Goal: Task Accomplishment & Management: Use online tool/utility

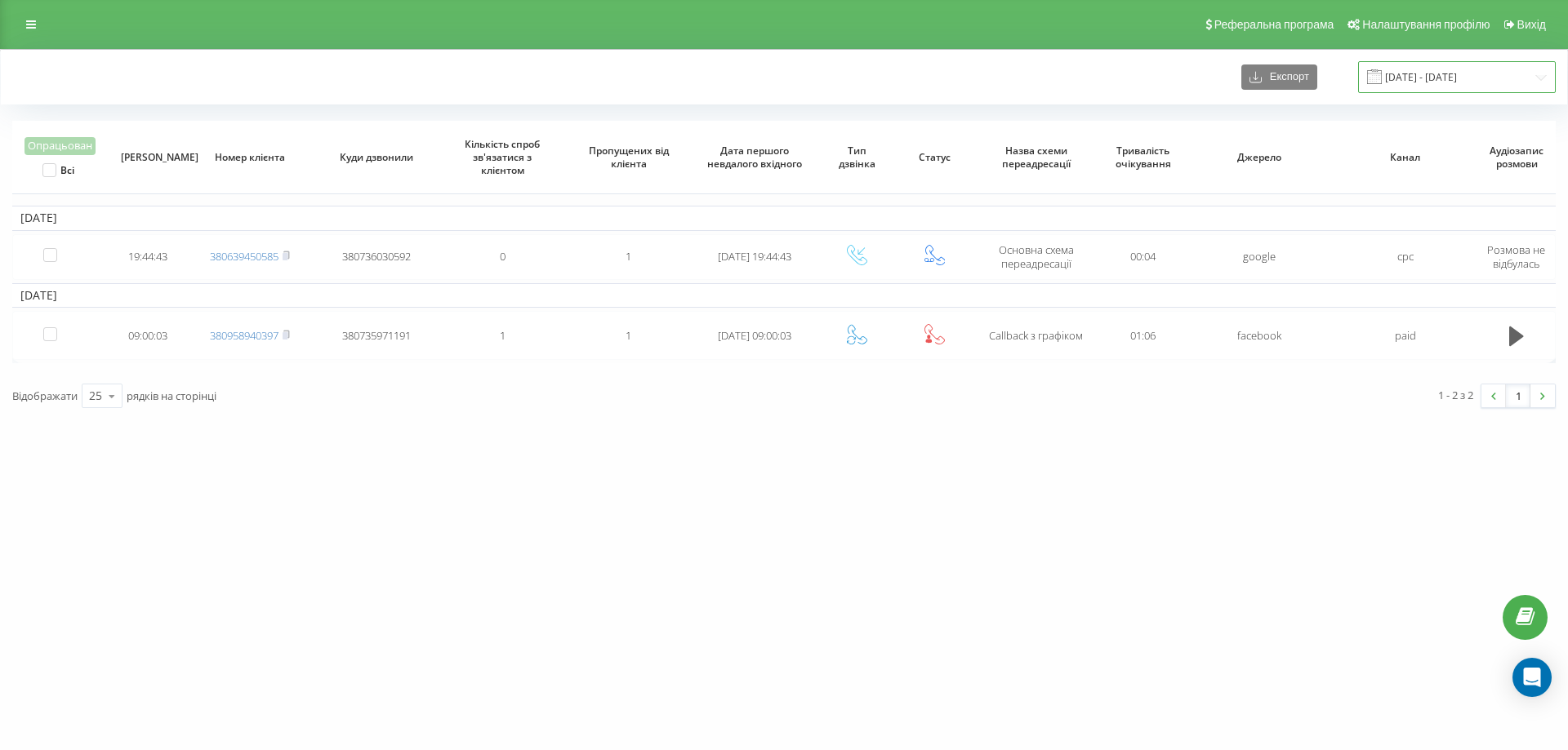
click at [1414, 71] on input "[DATE] - [DATE]" at bounding box center [1458, 77] width 198 height 32
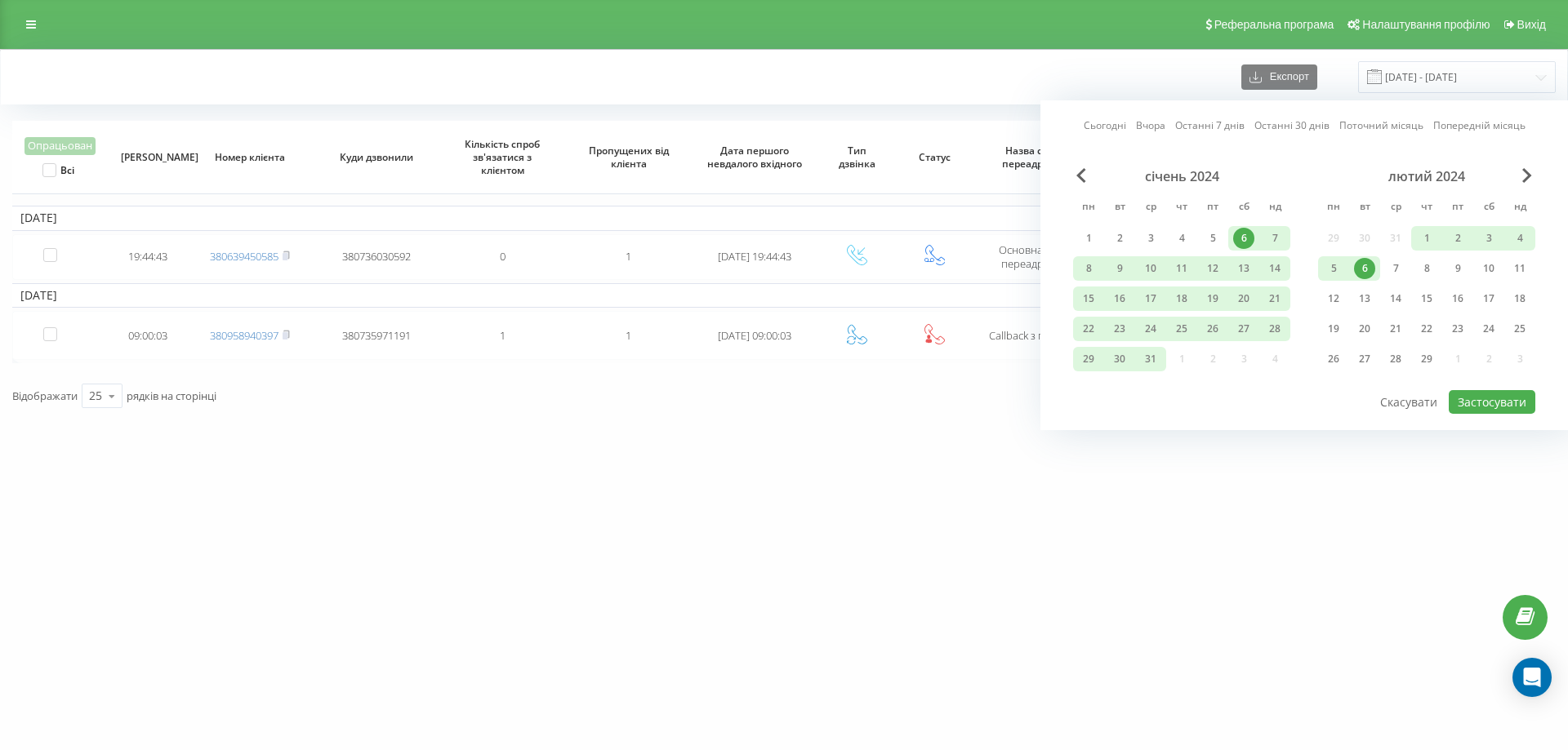
click at [1113, 120] on link "Сьогодні" at bounding box center [1105, 126] width 42 height 15
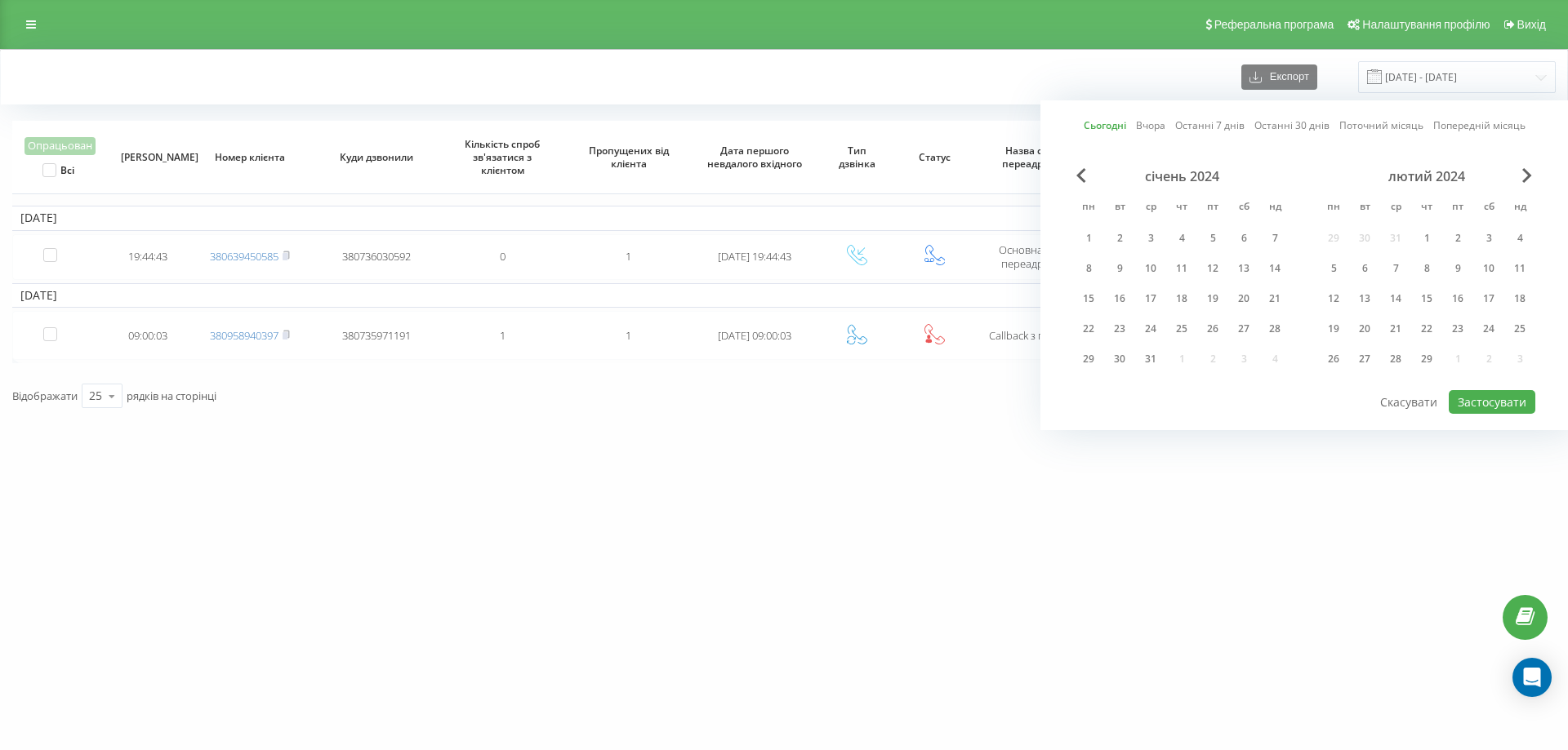
click at [1152, 125] on link "Вчора" at bounding box center [1151, 126] width 29 height 15
click at [1471, 406] on button "Застосувати" at bounding box center [1492, 403] width 87 height 24
type input "[DATE] - [DATE]"
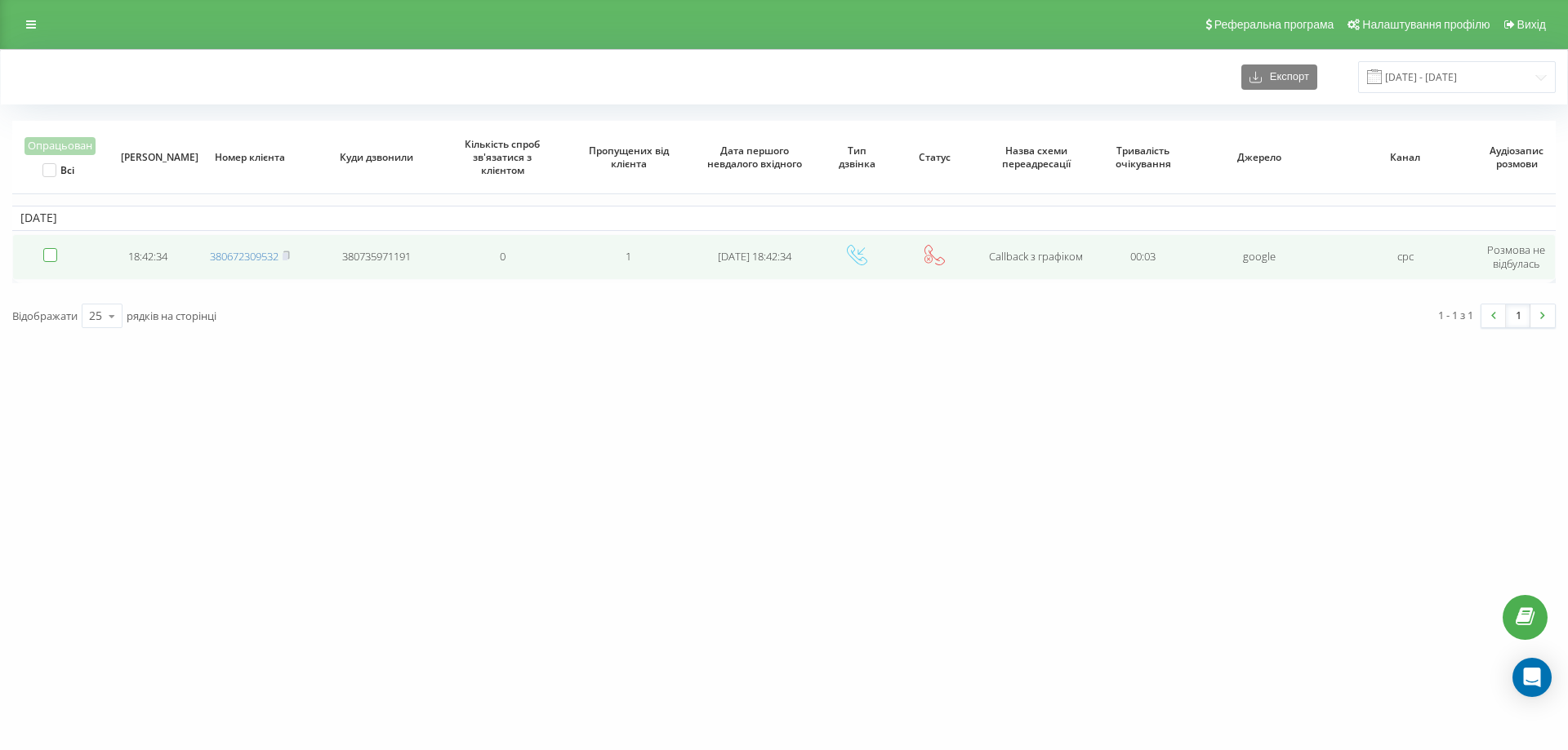
click at [49, 249] on label at bounding box center [50, 249] width 14 height 0
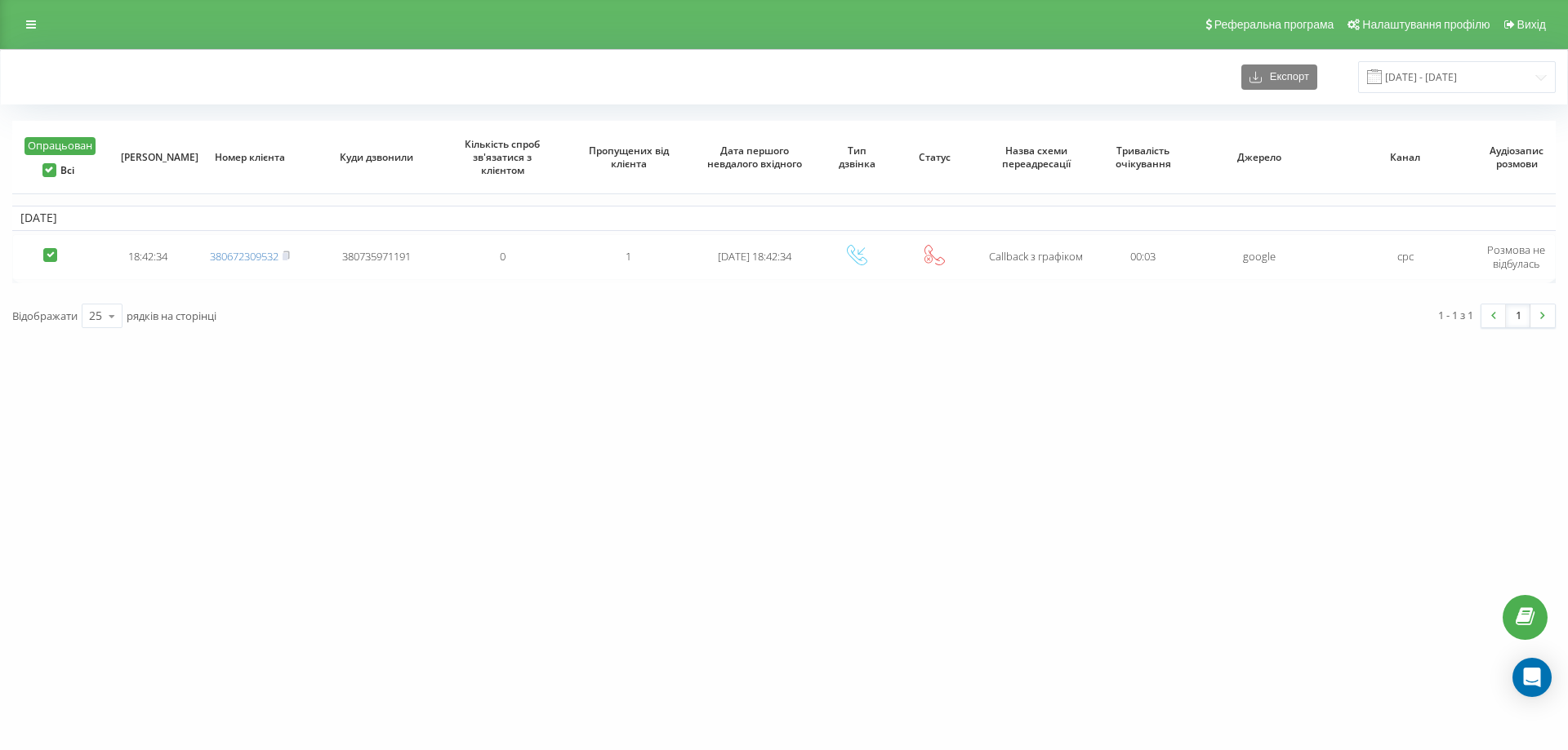
click at [62, 142] on button "Опрацьован" at bounding box center [59, 145] width 71 height 18
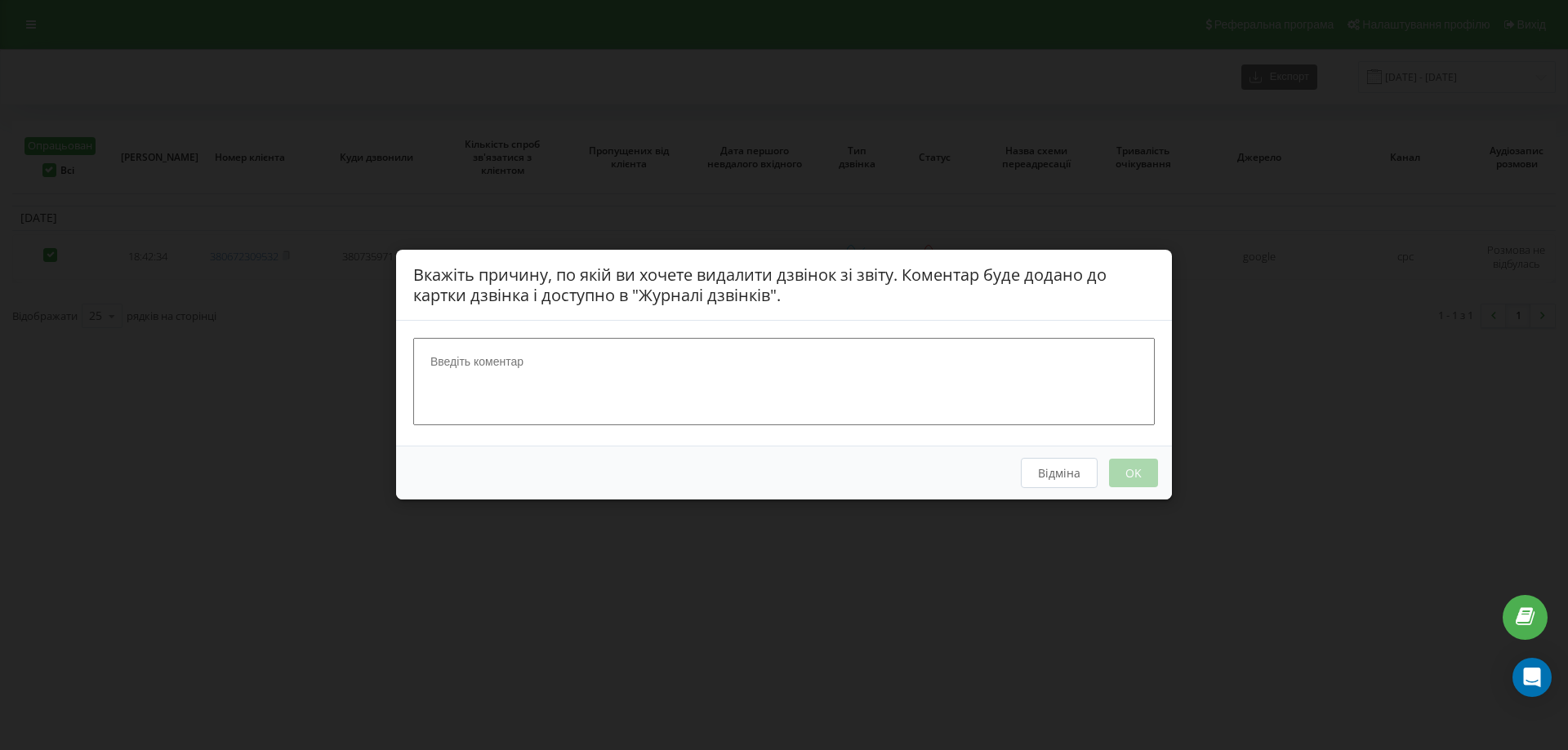
drag, startPoint x: 534, startPoint y: 353, endPoint x: 643, endPoint y: 392, distance: 115.8
click at [535, 355] on textarea at bounding box center [784, 382] width 742 height 87
click at [1127, 468] on div "Відміна OK" at bounding box center [784, 473] width 776 height 54
click at [698, 364] on textarea at bounding box center [784, 382] width 742 height 87
type textarea "вайбер"
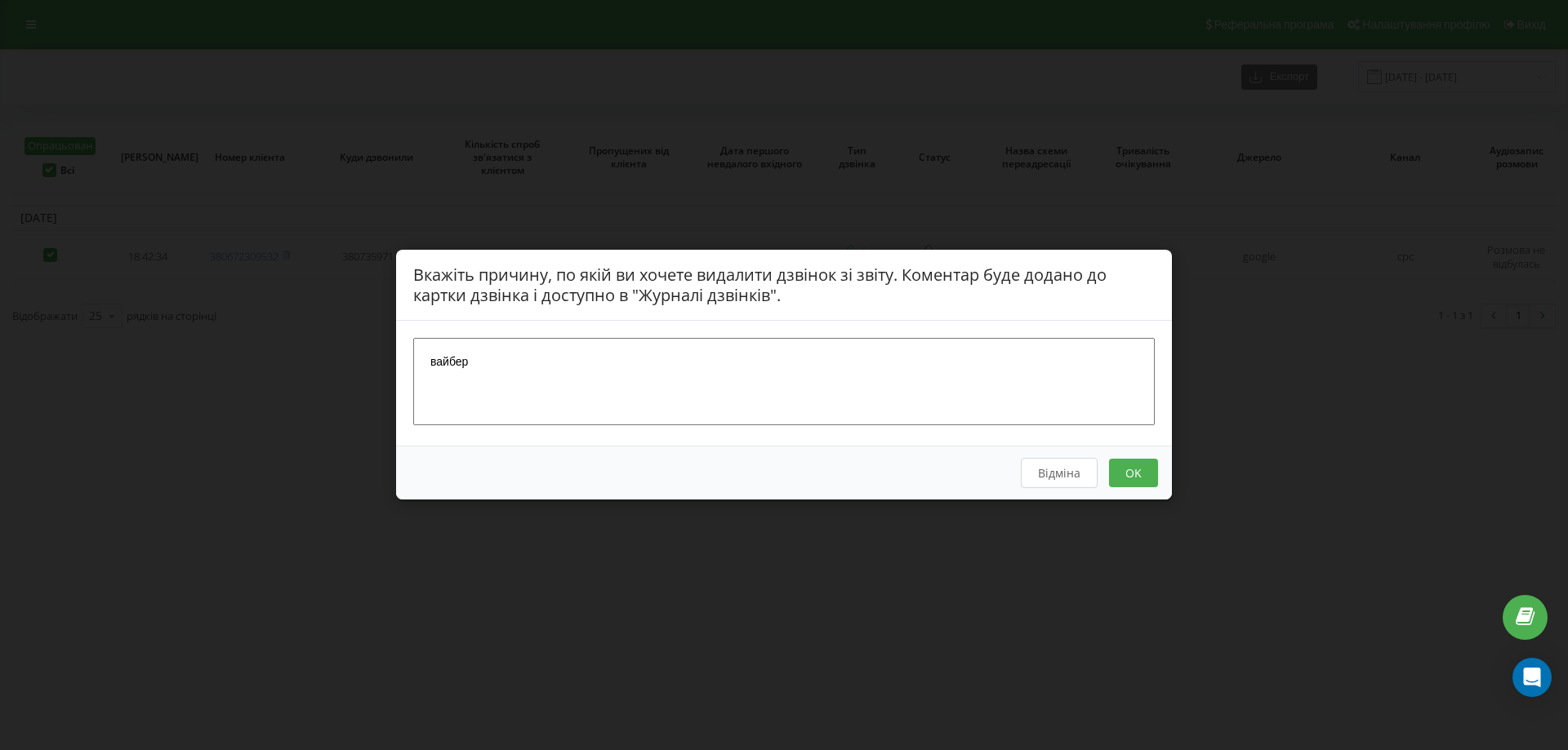
click at [1139, 477] on button "OK" at bounding box center [1133, 473] width 49 height 28
click at [1138, 473] on button "OK" at bounding box center [1133, 473] width 49 height 28
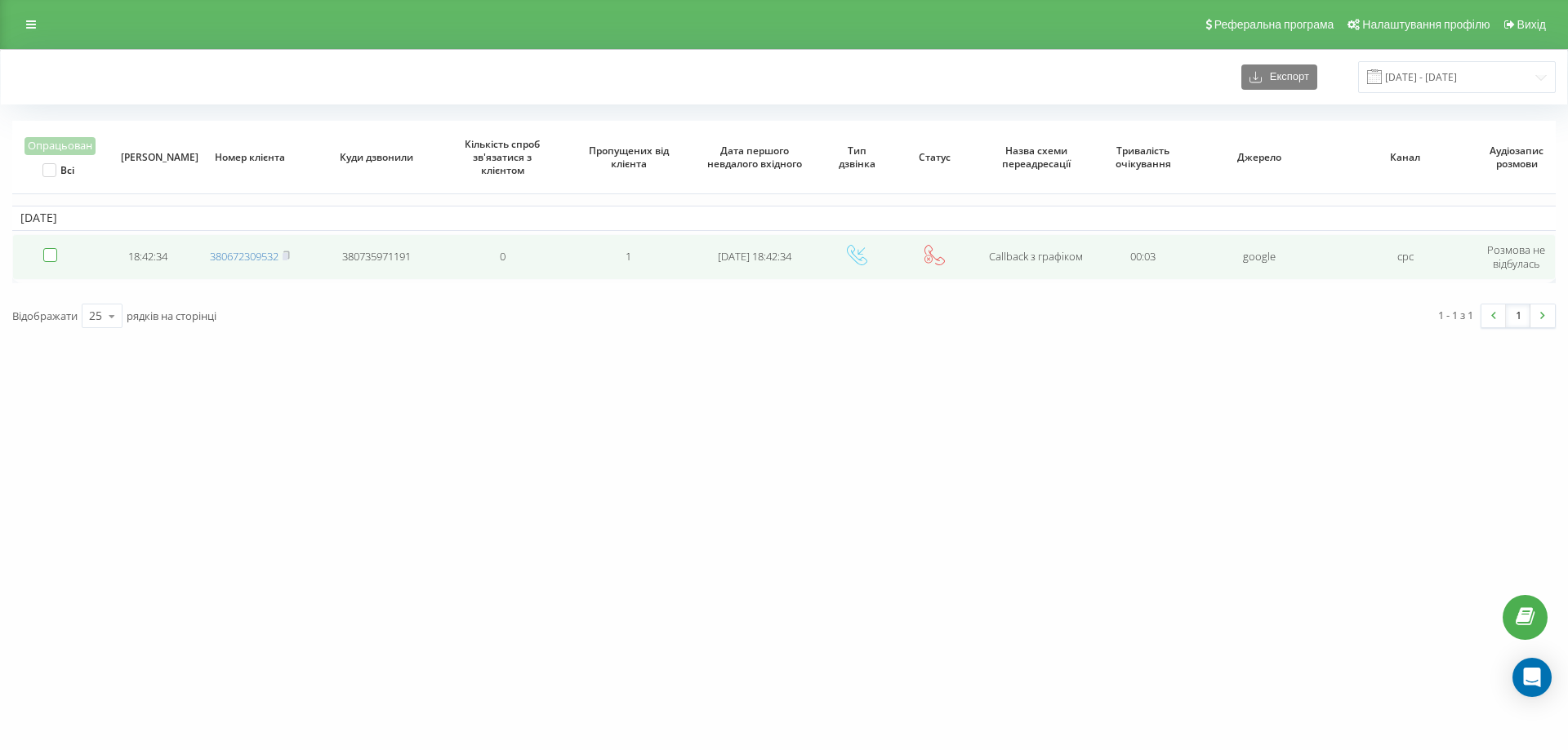
click at [53, 249] on label at bounding box center [50, 249] width 14 height 0
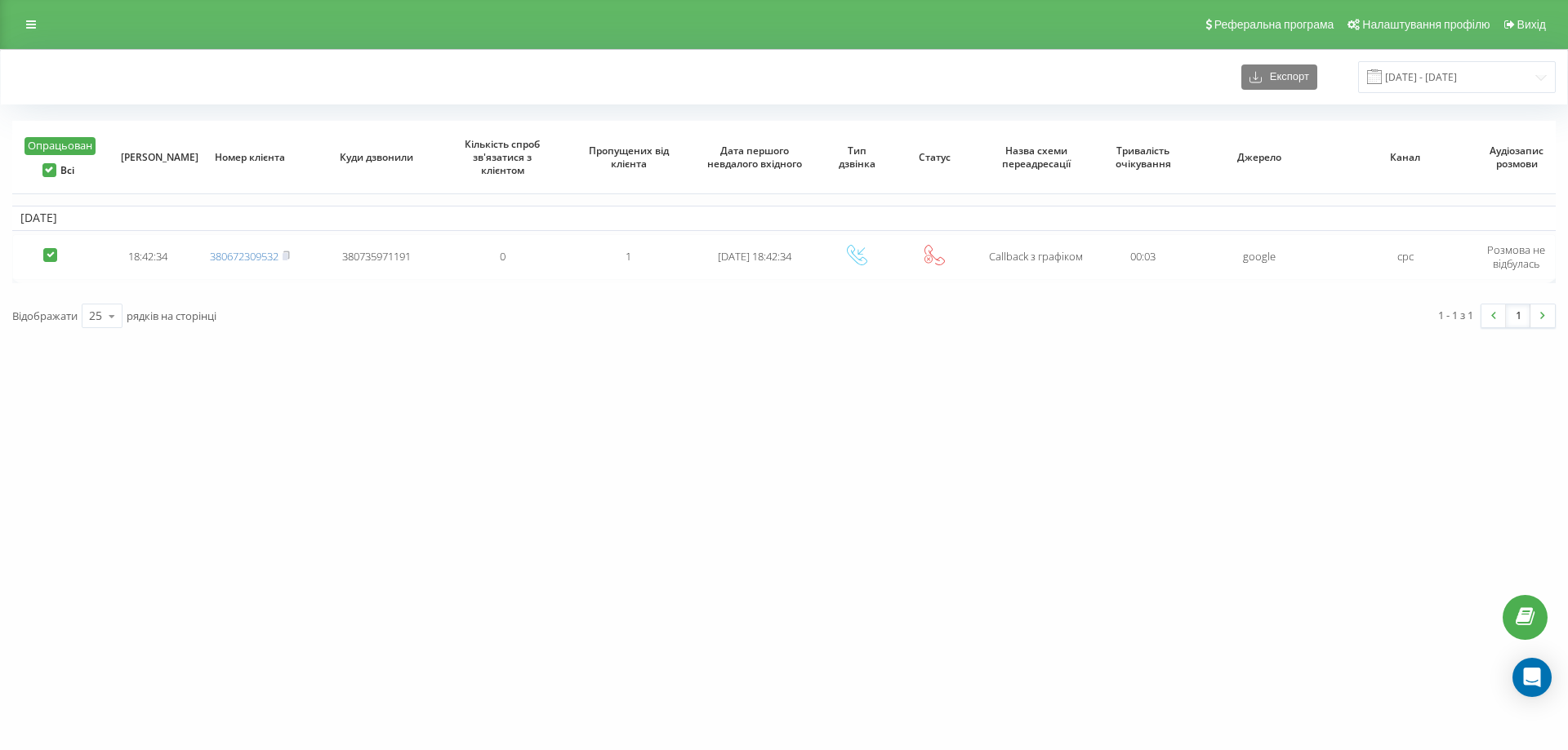
click at [60, 144] on button "Опрацьован" at bounding box center [59, 145] width 71 height 18
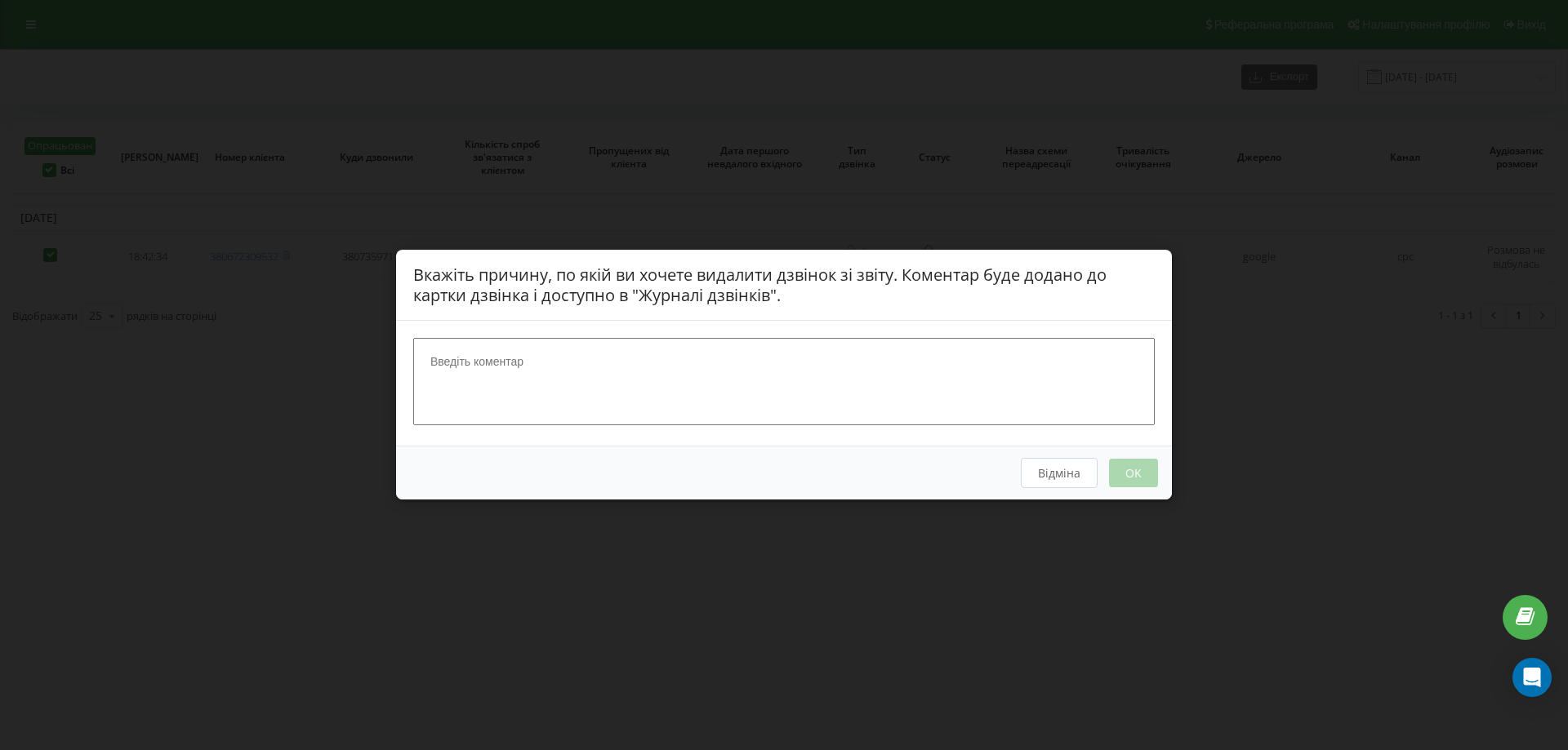
click at [515, 363] on textarea at bounding box center [784, 382] width 742 height 87
click at [1139, 470] on button "OK" at bounding box center [1133, 473] width 49 height 28
click at [1133, 474] on button "OK" at bounding box center [1133, 473] width 49 height 28
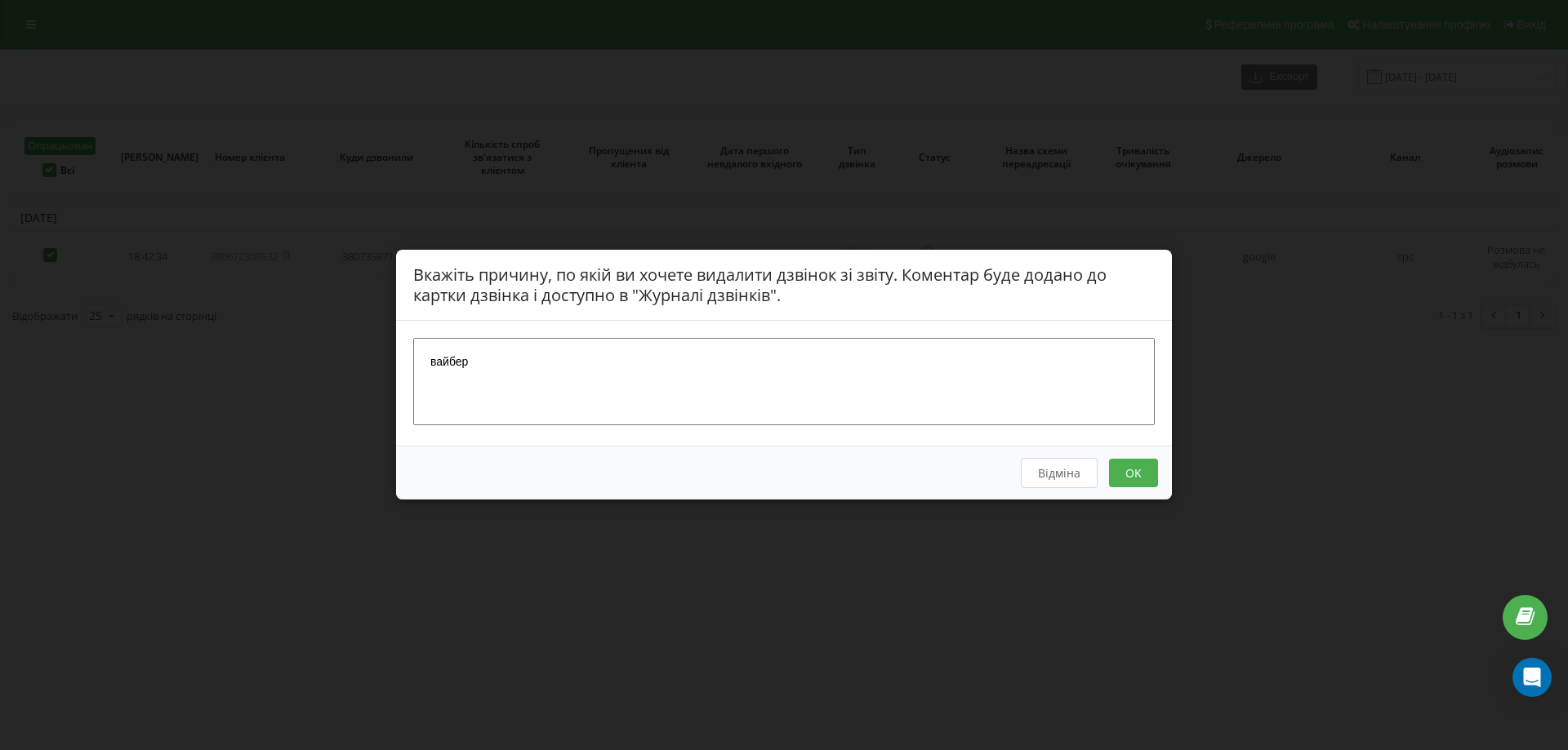
click at [1133, 474] on button "OK" at bounding box center [1133, 473] width 49 height 28
click at [1147, 471] on button "OK" at bounding box center [1133, 473] width 49 height 28
click at [1139, 466] on button "OK" at bounding box center [1133, 473] width 49 height 28
click at [1139, 467] on button "OK" at bounding box center [1133, 473] width 49 height 28
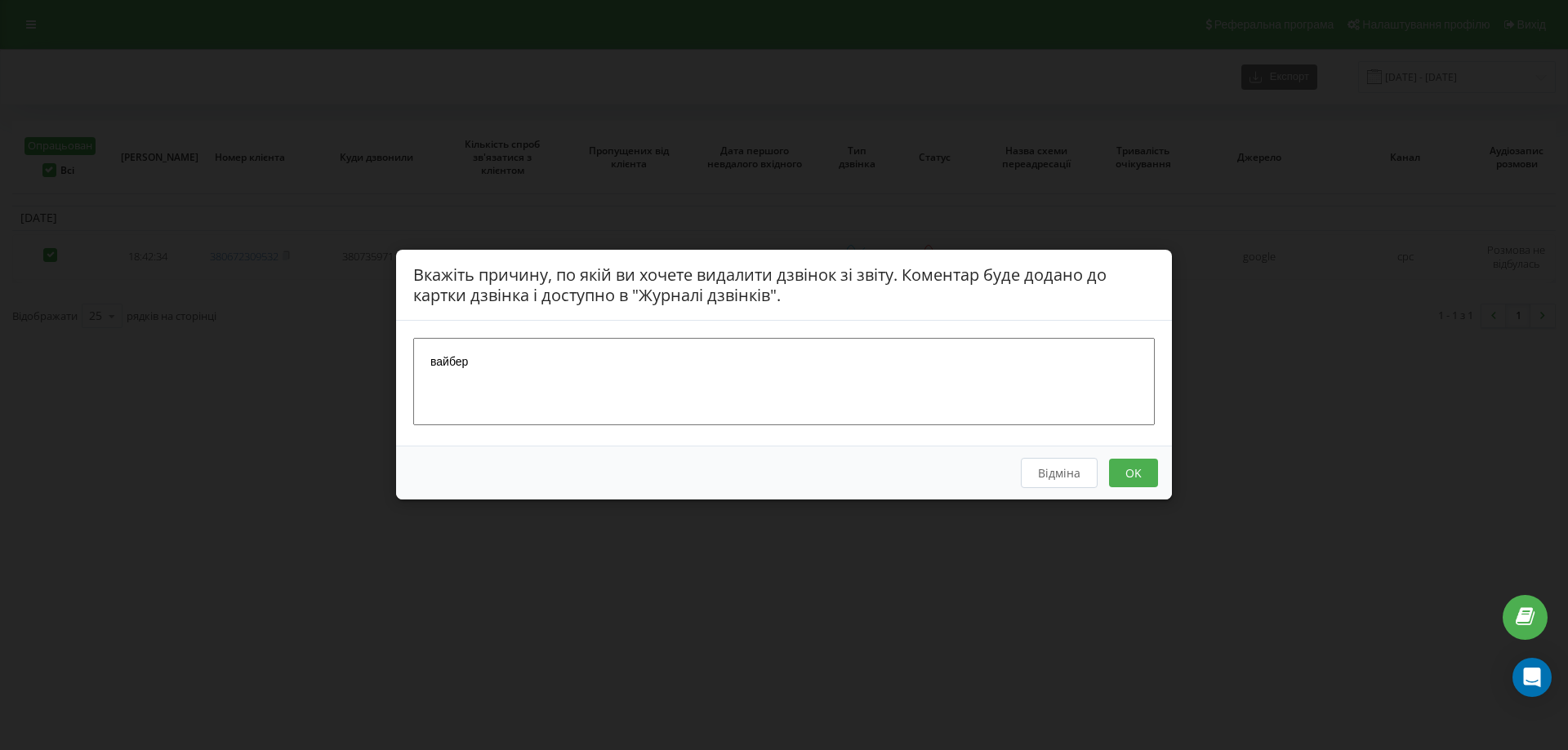
click at [1131, 466] on button "OK" at bounding box center [1133, 473] width 49 height 28
click at [1130, 466] on button "OK" at bounding box center [1133, 473] width 49 height 28
click at [1125, 469] on button "OK" at bounding box center [1133, 473] width 49 height 28
click at [1126, 470] on button "OK" at bounding box center [1133, 473] width 49 height 28
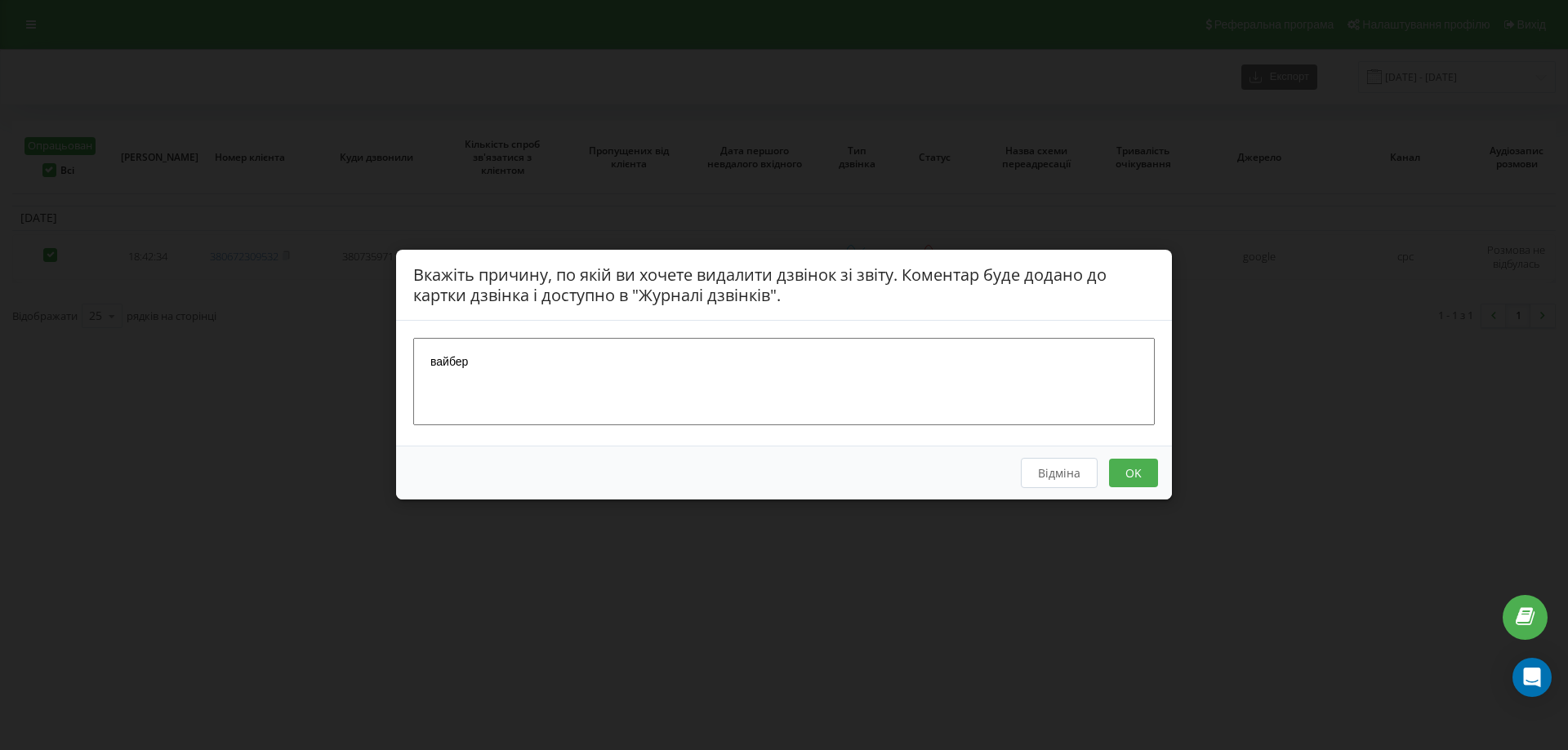
click at [1126, 470] on button "OK" at bounding box center [1133, 473] width 49 height 28
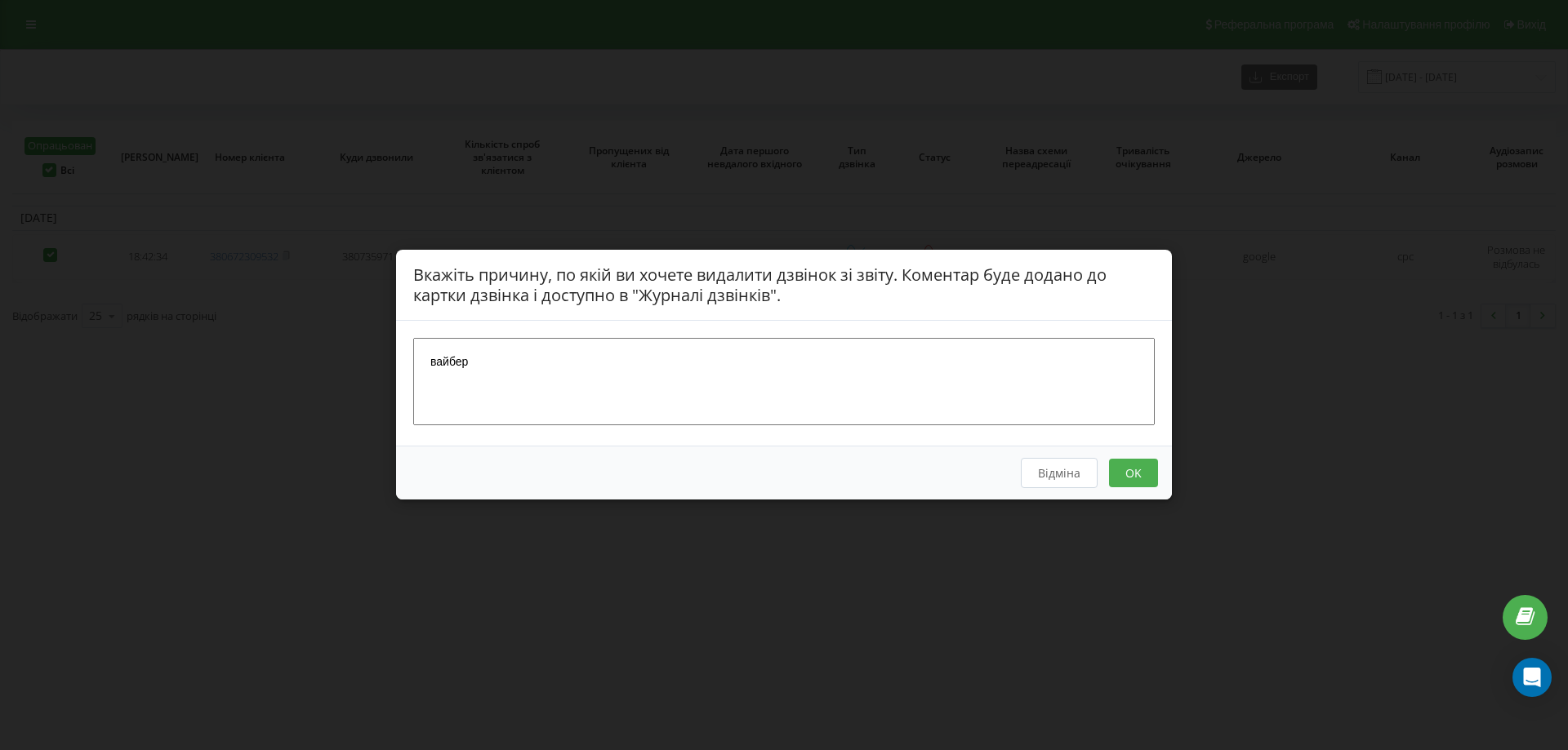
click at [1126, 470] on button "OK" at bounding box center [1133, 473] width 49 height 28
click at [430, 364] on textarea "вайбер" at bounding box center [784, 382] width 742 height 87
type textarea "опрацьовано через вайбер"
click at [1139, 472] on button "OK" at bounding box center [1133, 473] width 49 height 28
drag, startPoint x: 620, startPoint y: 367, endPoint x: 935, endPoint y: 454, distance: 326.8
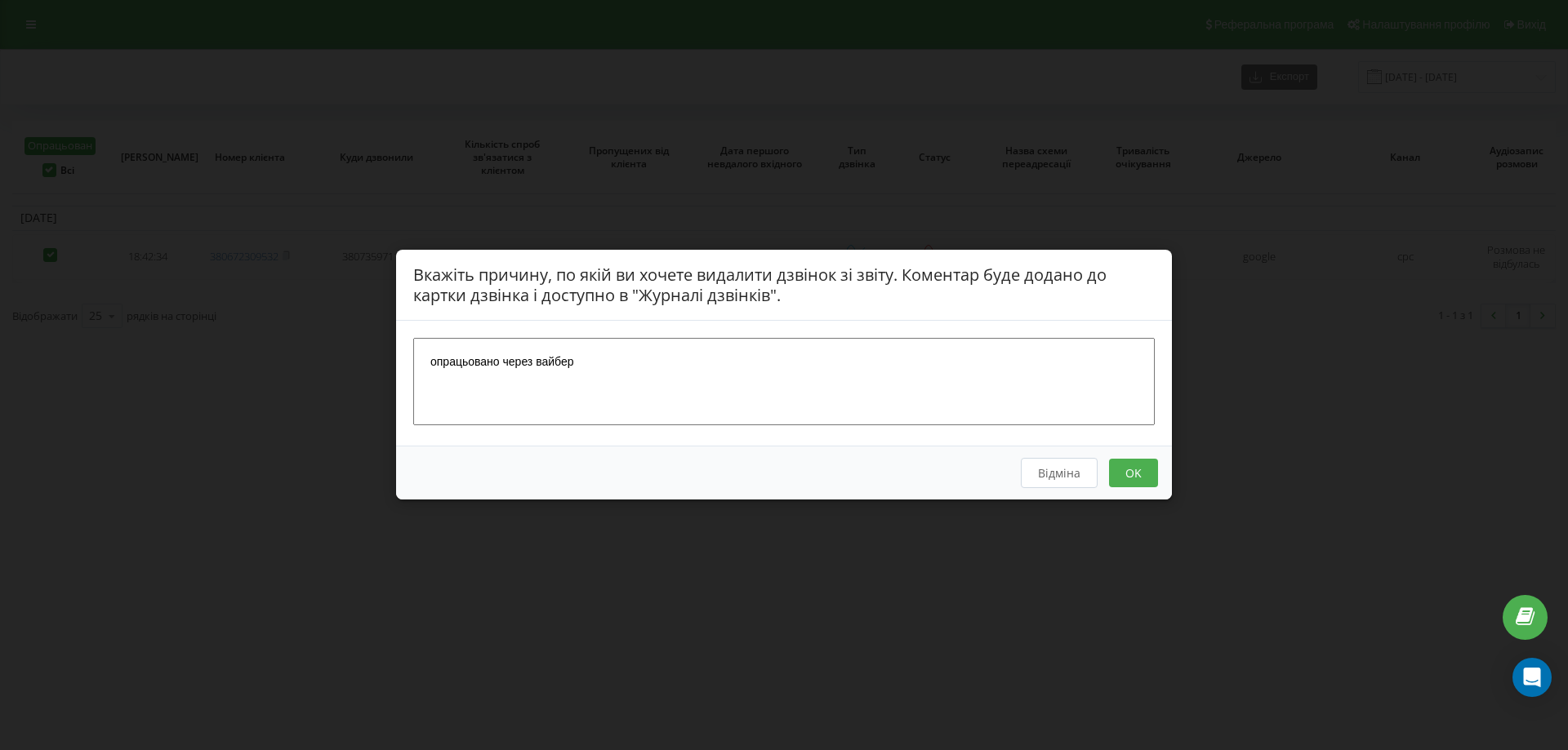
click at [624, 368] on textarea "опрацьовано через вайбер" at bounding box center [784, 382] width 742 height 87
click at [1115, 484] on button "OK" at bounding box center [1133, 473] width 49 height 28
click at [1123, 476] on button "OK" at bounding box center [1133, 473] width 49 height 28
click at [1111, 474] on button "OK" at bounding box center [1133, 473] width 49 height 28
click at [1122, 469] on button "OK" at bounding box center [1133, 473] width 49 height 28
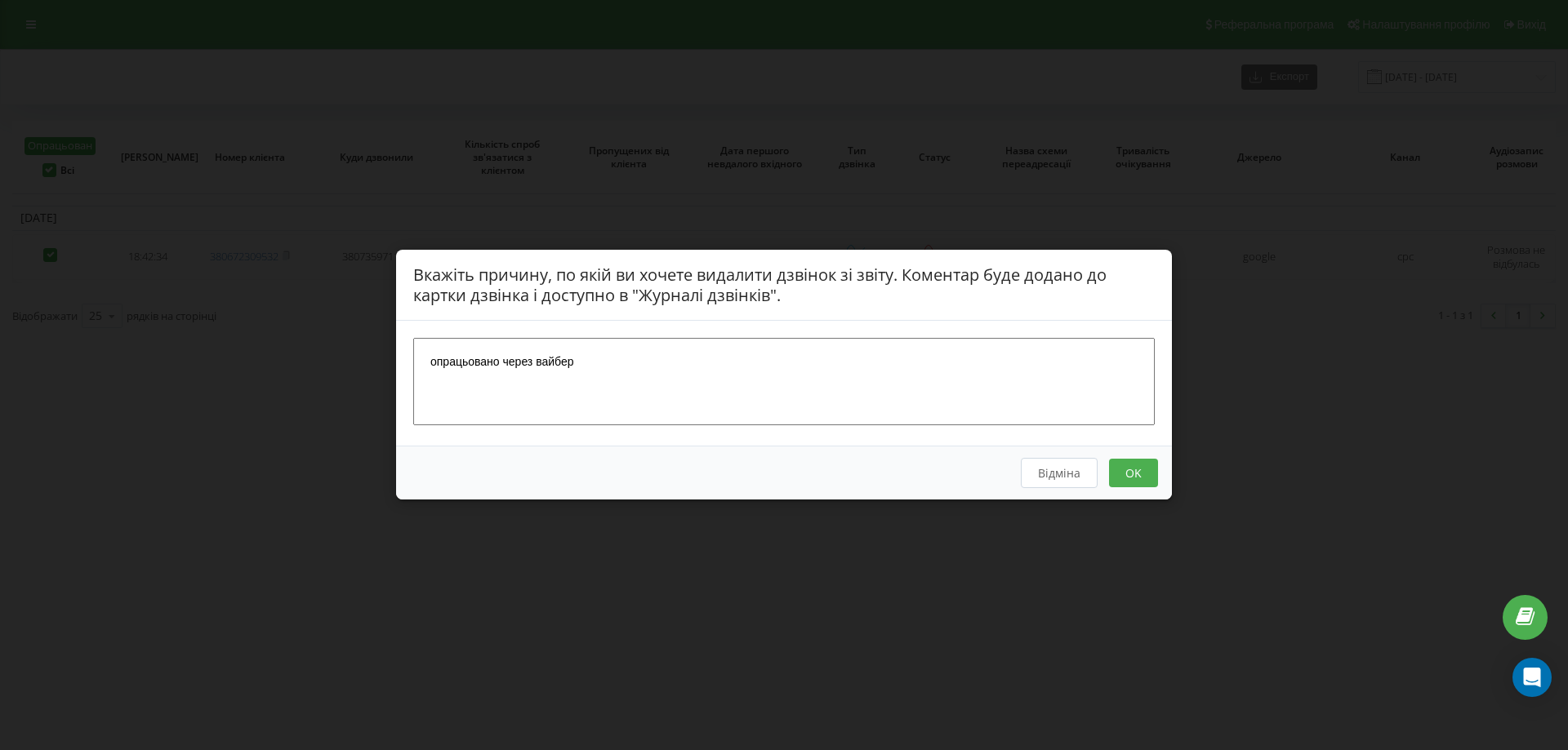
click at [1124, 469] on button "OK" at bounding box center [1133, 473] width 49 height 28
click at [1124, 470] on button "OK" at bounding box center [1133, 473] width 49 height 28
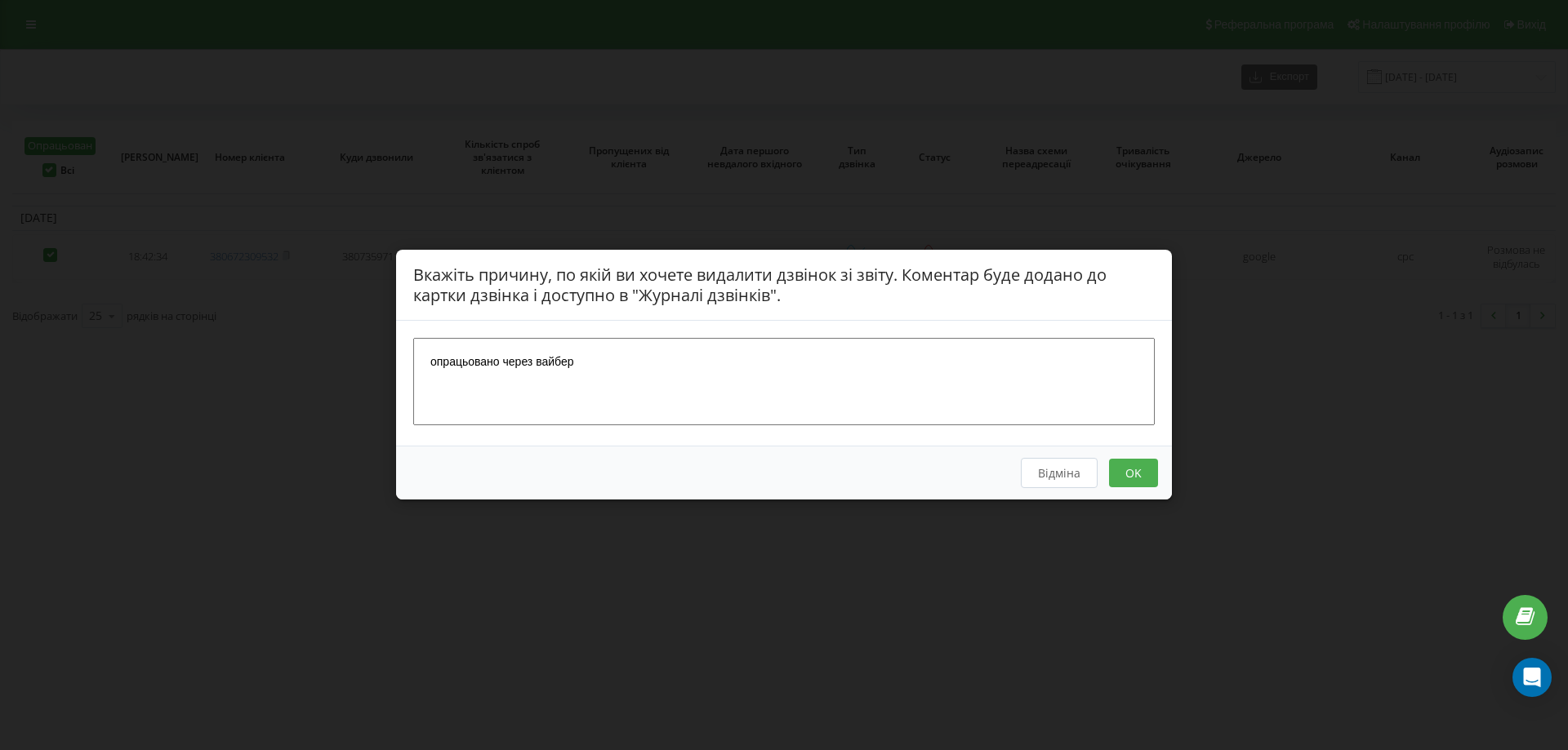
drag, startPoint x: 1124, startPoint y: 472, endPoint x: 1117, endPoint y: 487, distance: 16.6
click at [1117, 487] on button "OK" at bounding box center [1133, 473] width 49 height 28
click at [1118, 475] on button "OK" at bounding box center [1133, 473] width 49 height 28
click at [1155, 470] on button "OK" at bounding box center [1133, 473] width 49 height 28
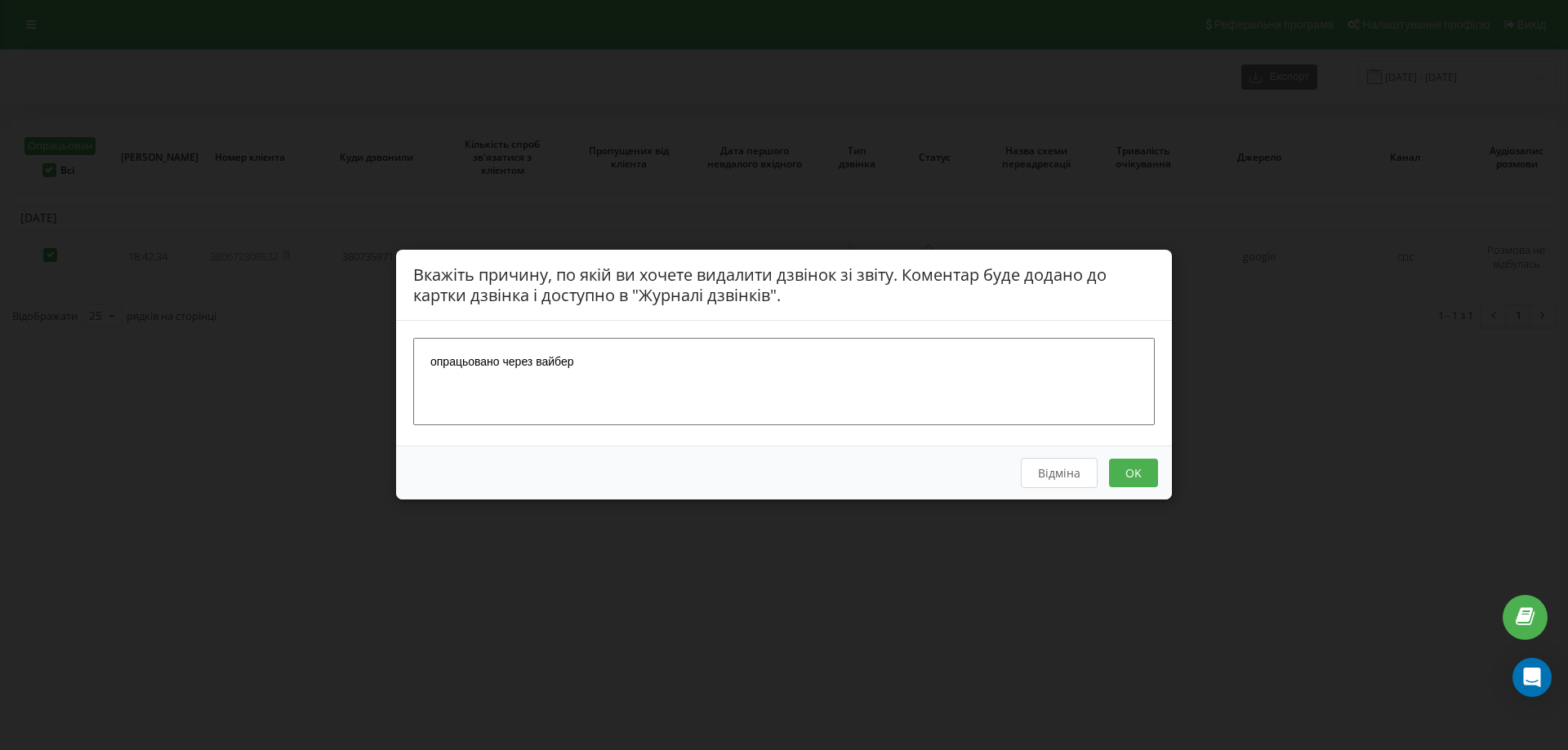
click at [1155, 470] on button "OK" at bounding box center [1133, 473] width 49 height 28
click at [1143, 476] on button "OK" at bounding box center [1133, 473] width 49 height 28
click at [1142, 476] on button "OK" at bounding box center [1133, 473] width 49 height 28
drag, startPoint x: 1142, startPoint y: 476, endPoint x: 910, endPoint y: 341, distance: 268.4
click at [1133, 466] on button "OK" at bounding box center [1133, 473] width 49 height 28
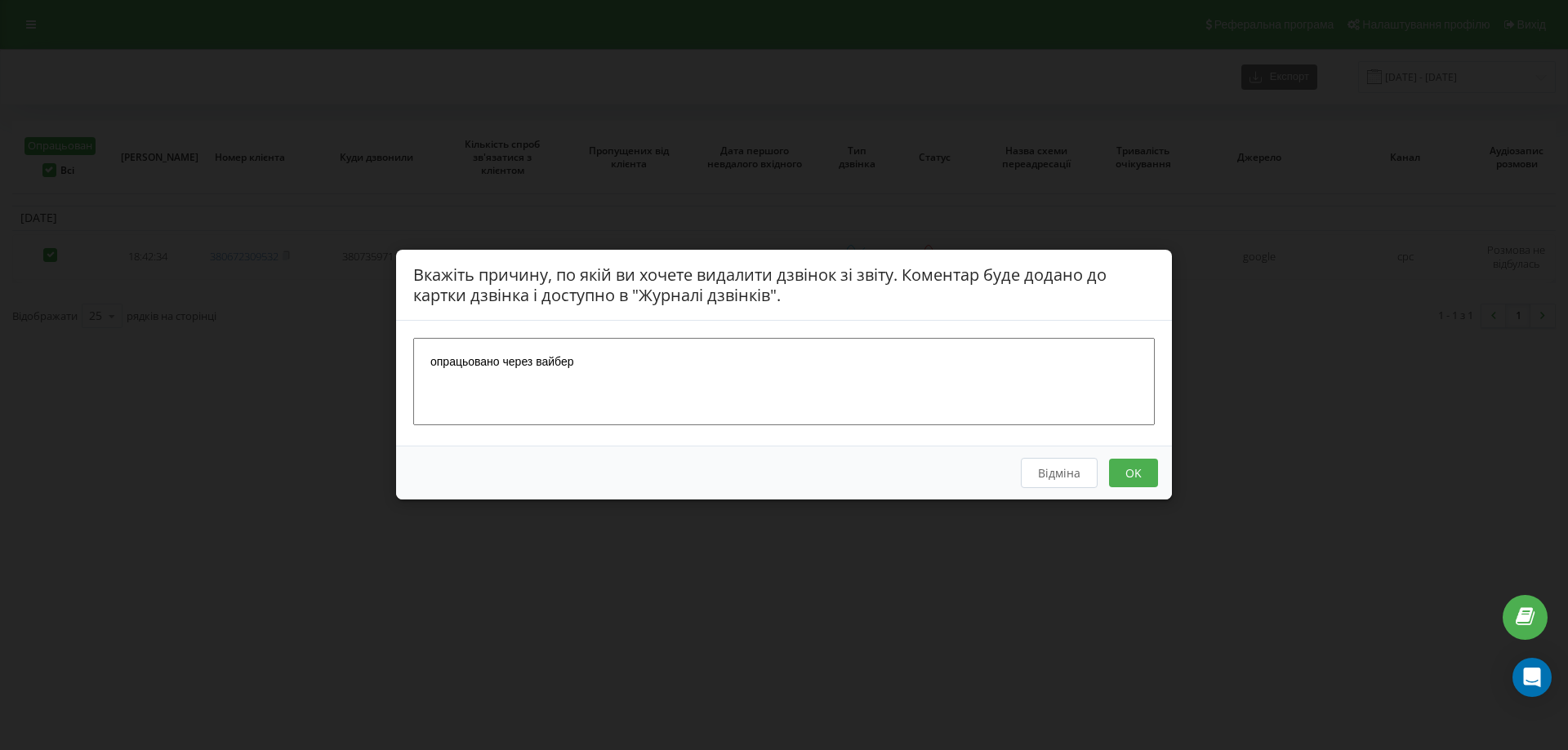
click at [1135, 466] on button "OK" at bounding box center [1133, 473] width 49 height 28
click at [1130, 475] on button "OK" at bounding box center [1133, 473] width 49 height 28
click at [1143, 470] on button "OK" at bounding box center [1133, 473] width 49 height 28
click at [1059, 474] on button "Відміна" at bounding box center [1059, 473] width 77 height 30
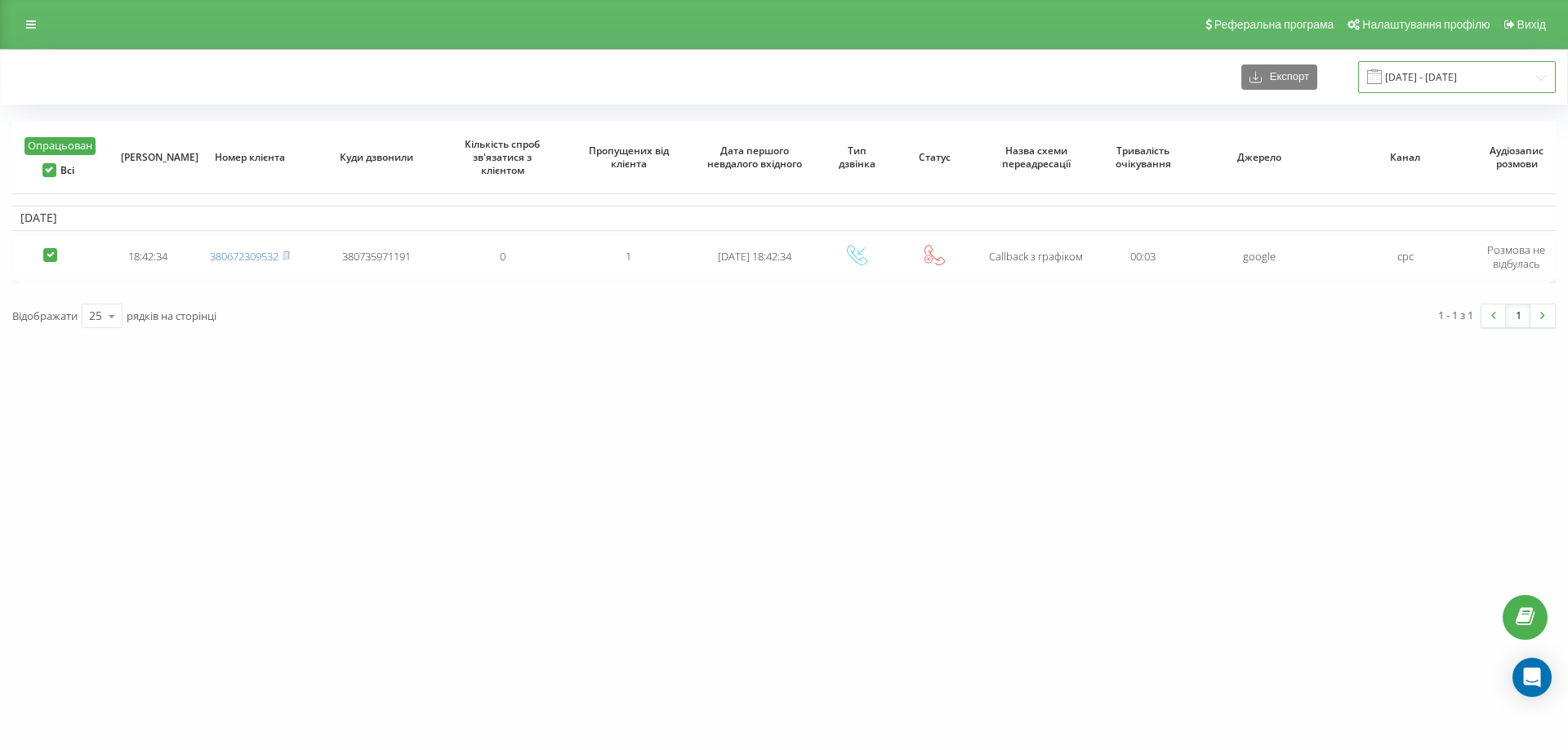
click at [1428, 70] on input "[DATE] - [DATE]" at bounding box center [1458, 77] width 198 height 32
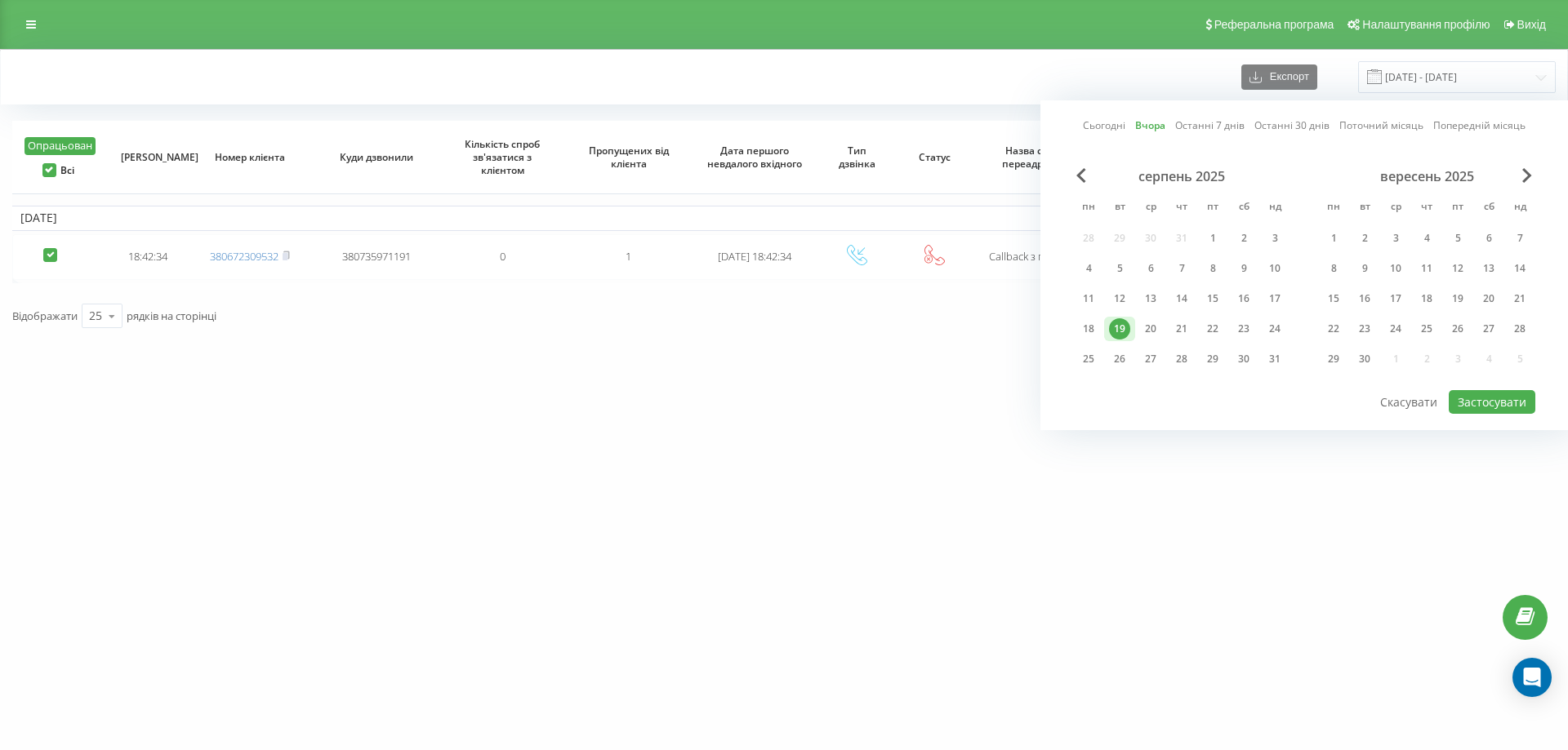
click at [1079, 123] on div "Сьогодні Вчора Останні 7 днів Останні 30 днів Поточний місяць Попередній місяць…" at bounding box center [1304, 265] width 528 height 329
drag, startPoint x: 1102, startPoint y: 122, endPoint x: 1166, endPoint y: 153, distance: 71.1
click at [1103, 122] on link "Сьогодні" at bounding box center [1104, 126] width 42 height 15
click at [1482, 396] on button "Застосувати" at bounding box center [1492, 403] width 87 height 24
type input "20.08.2025 - 20.08.2025"
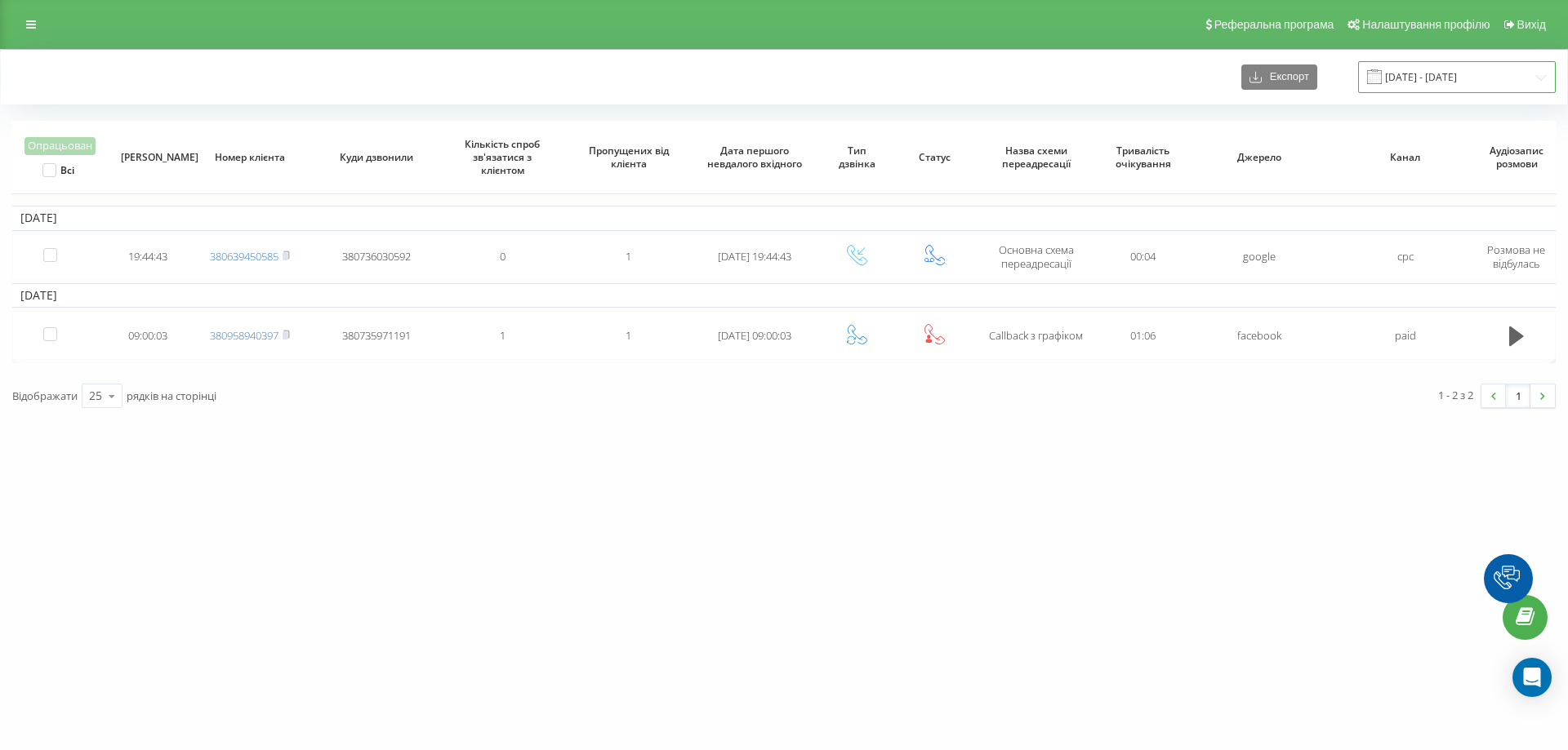
drag, startPoint x: 0, startPoint y: 0, endPoint x: 1444, endPoint y: 82, distance: 1446.3
click at [1444, 82] on input "06.01.2024 - 06.02.2024" at bounding box center [1458, 77] width 198 height 32
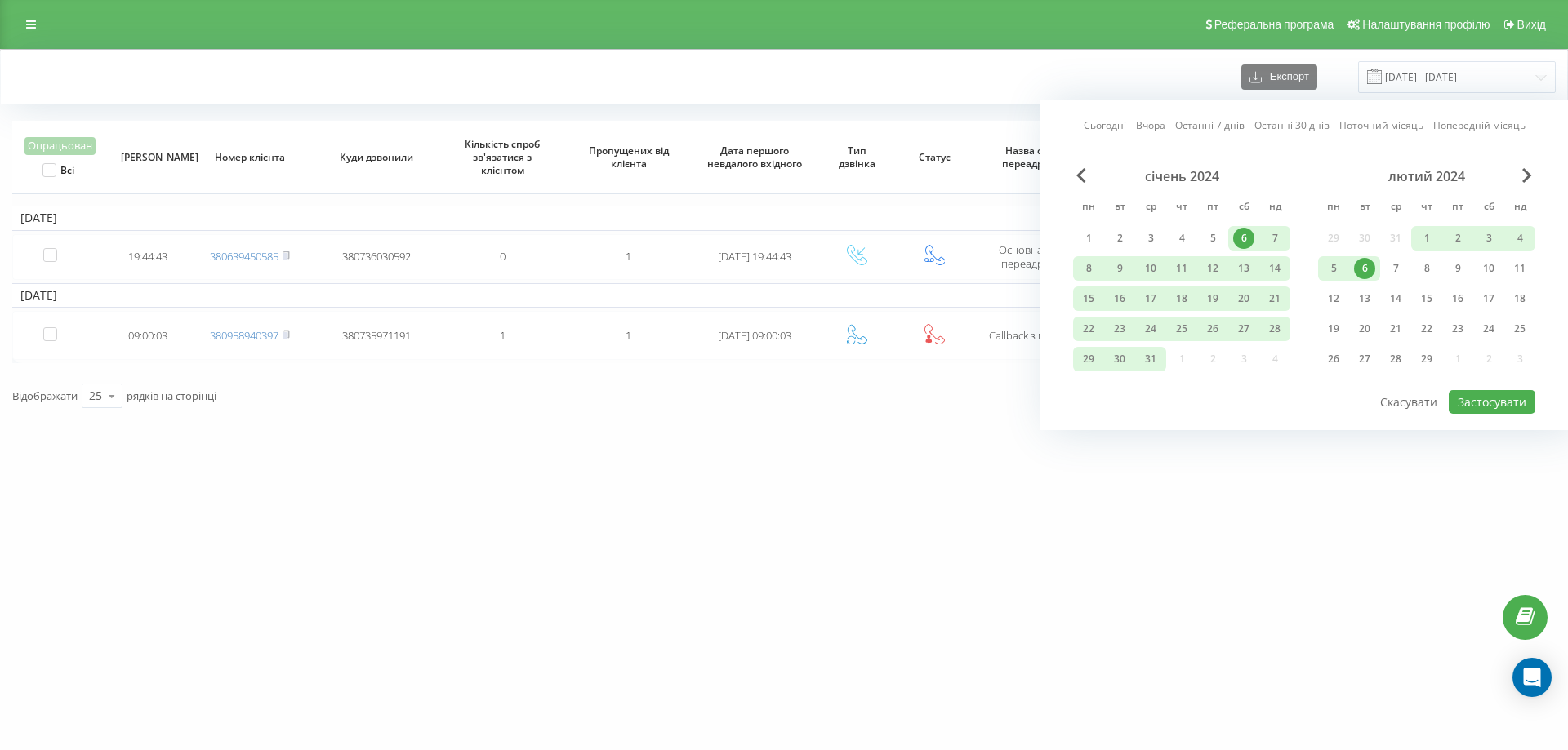
click at [1111, 123] on link "Сьогодні" at bounding box center [1105, 126] width 42 height 15
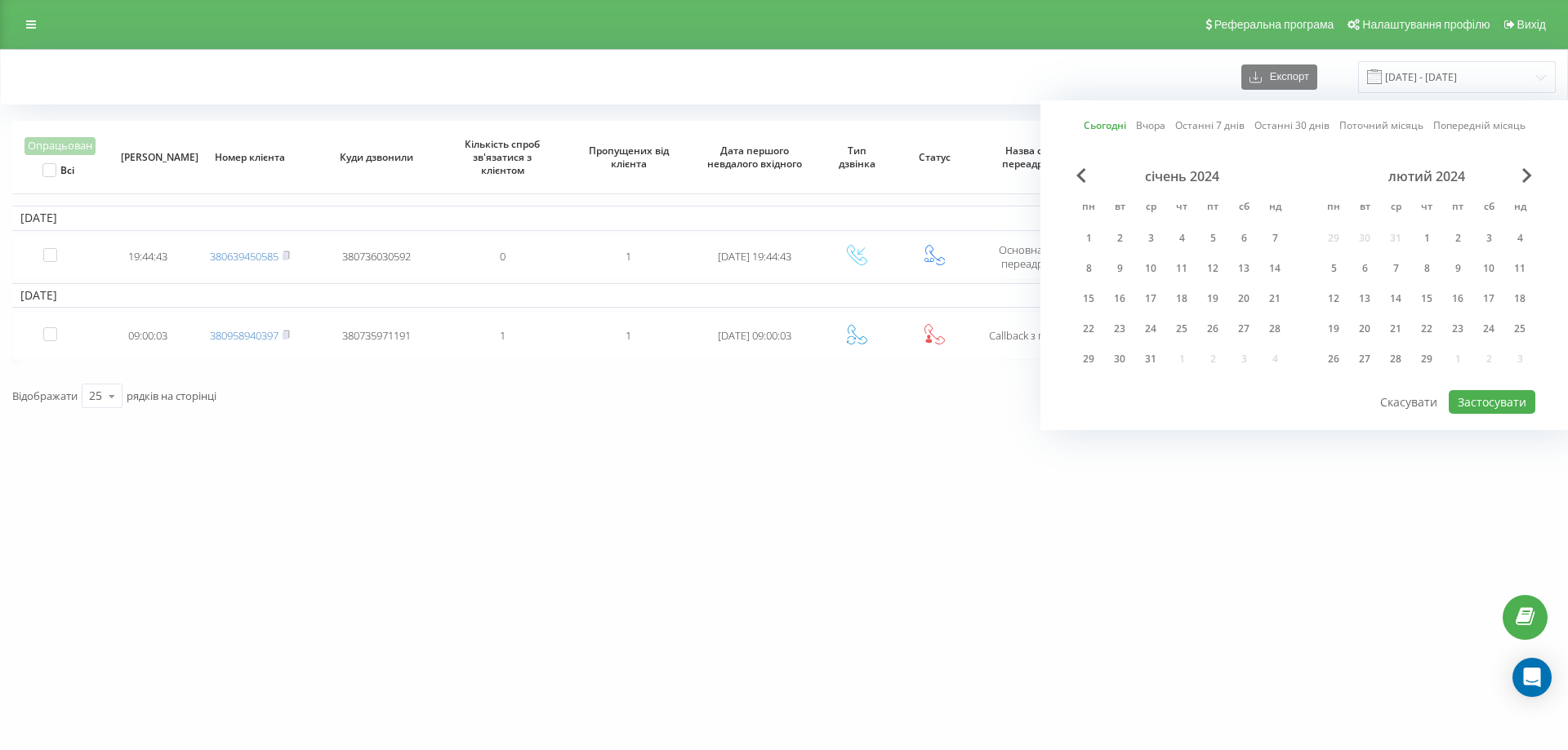
click at [1164, 124] on link "Вчора" at bounding box center [1151, 126] width 29 height 15
click at [1488, 402] on button "Застосувати" at bounding box center [1492, 403] width 87 height 24
type input "[DATE] - [DATE]"
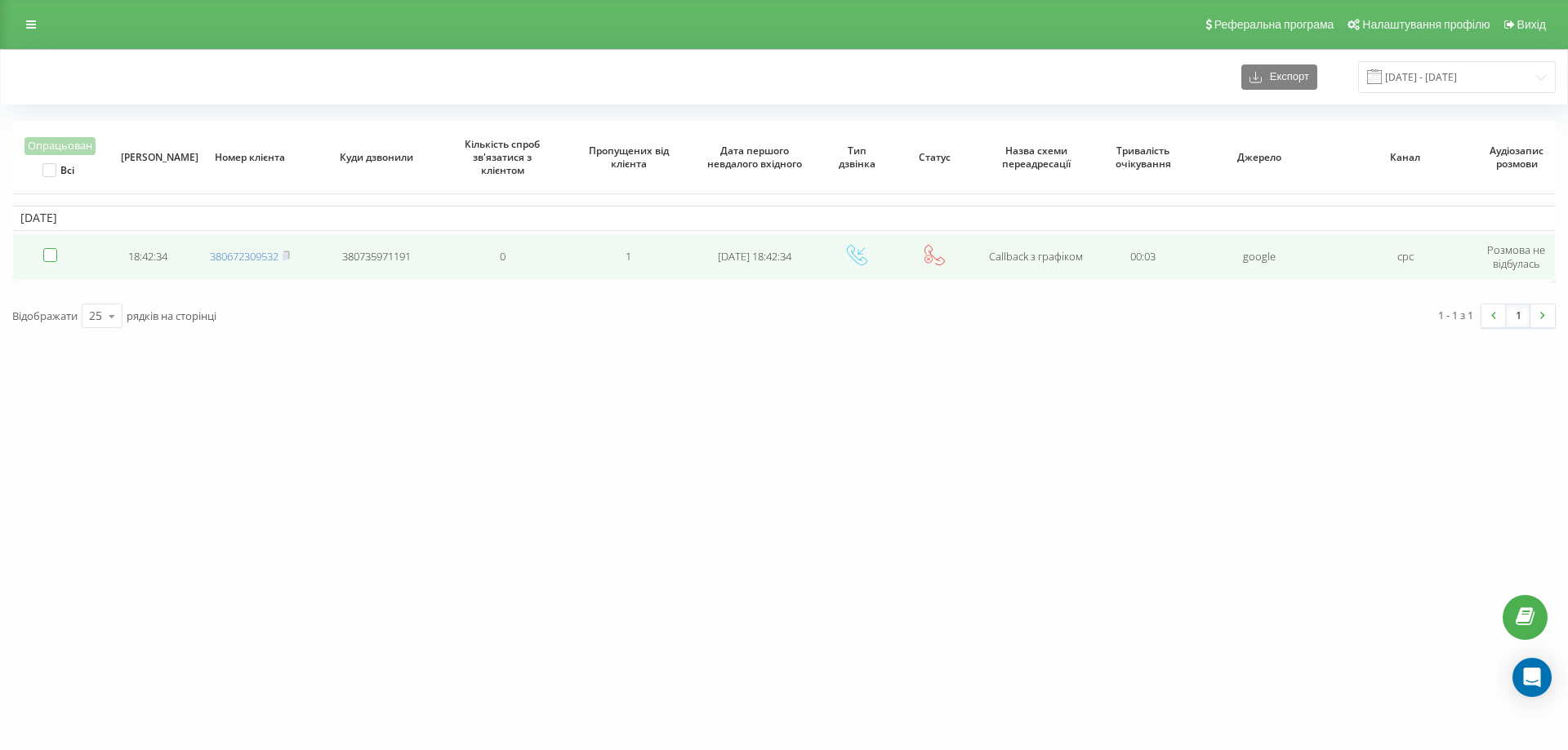
click at [48, 249] on label at bounding box center [50, 249] width 14 height 0
click at [284, 254] on icon at bounding box center [286, 255] width 8 height 9
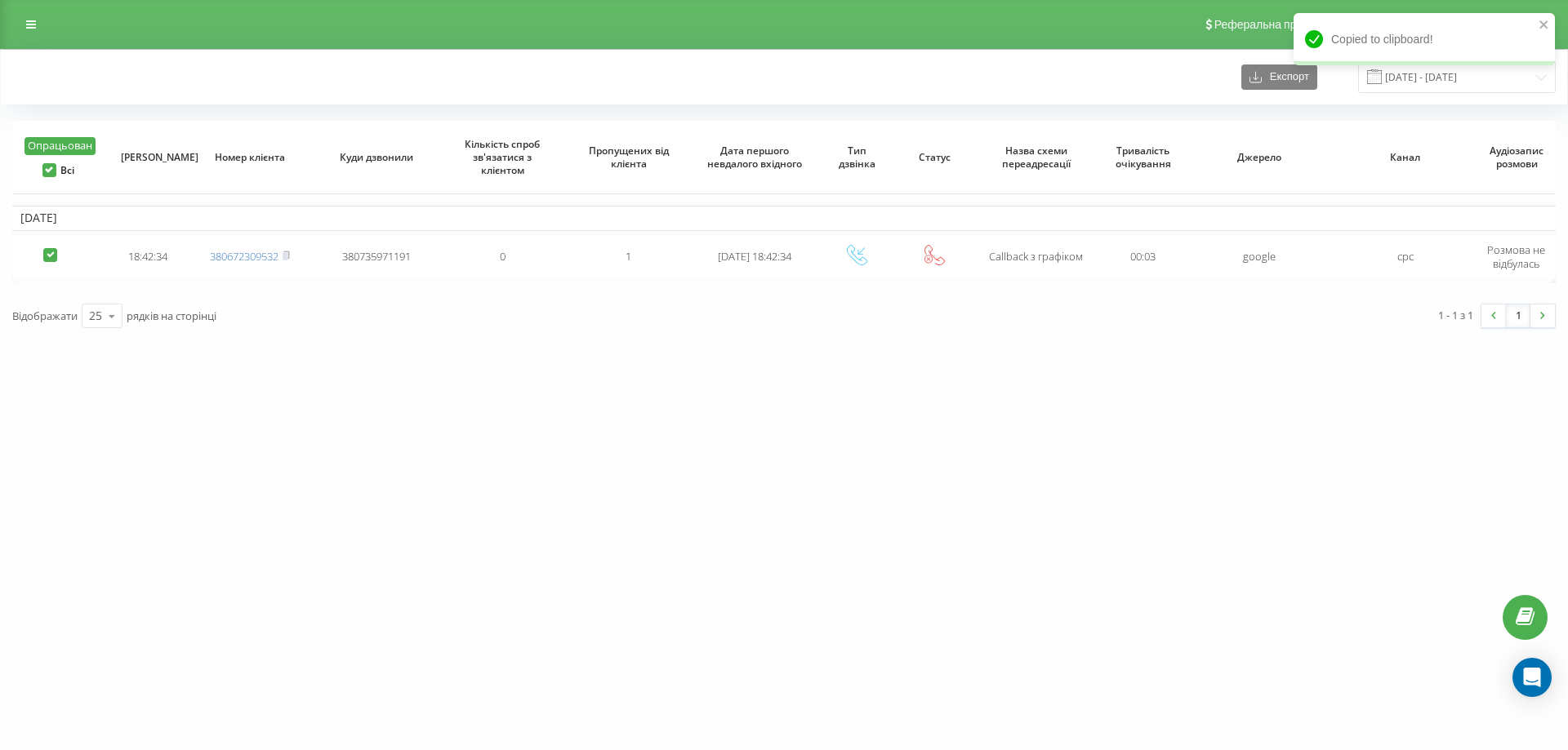
click at [60, 144] on button "Опрацьован" at bounding box center [59, 145] width 71 height 18
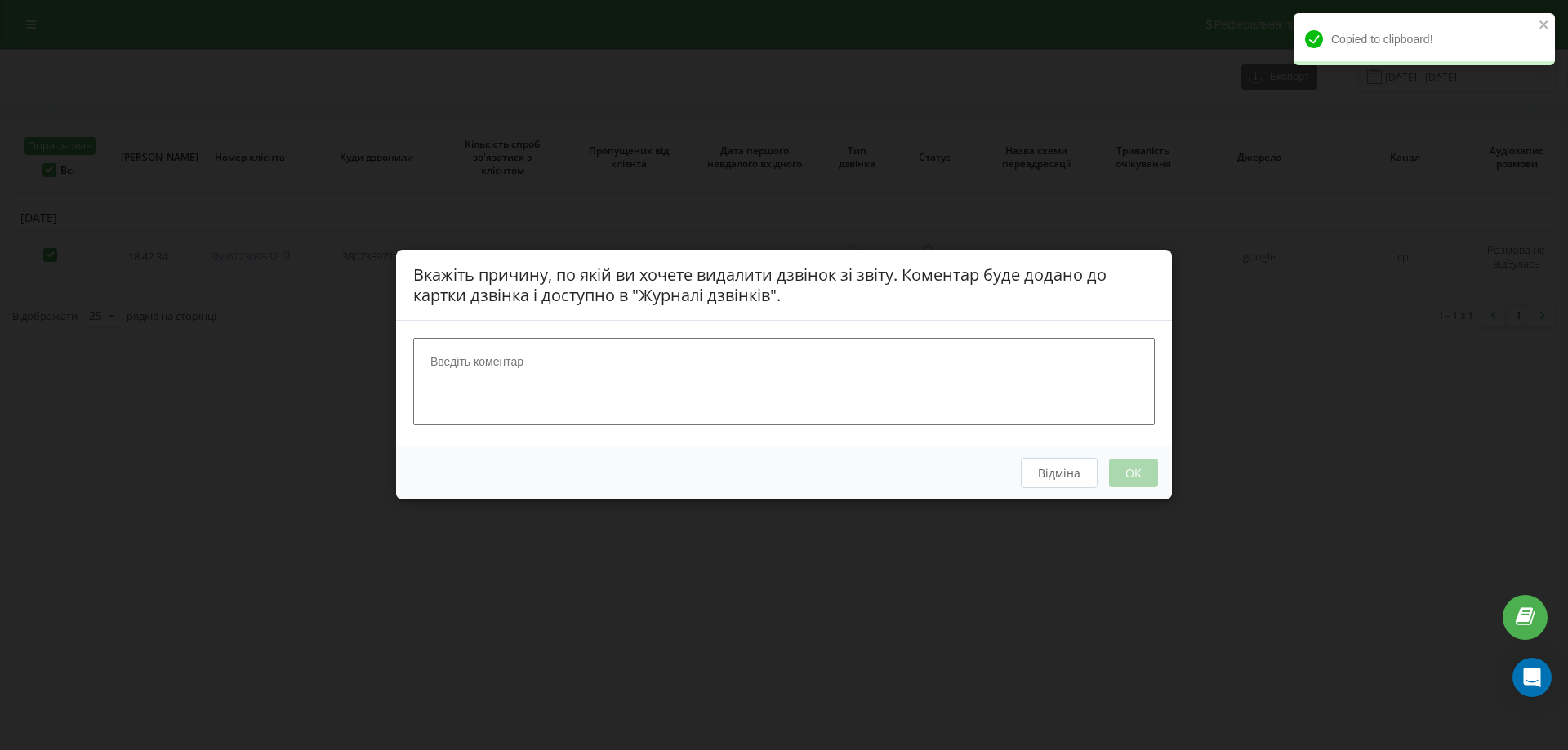
click at [493, 384] on textarea at bounding box center [784, 382] width 742 height 87
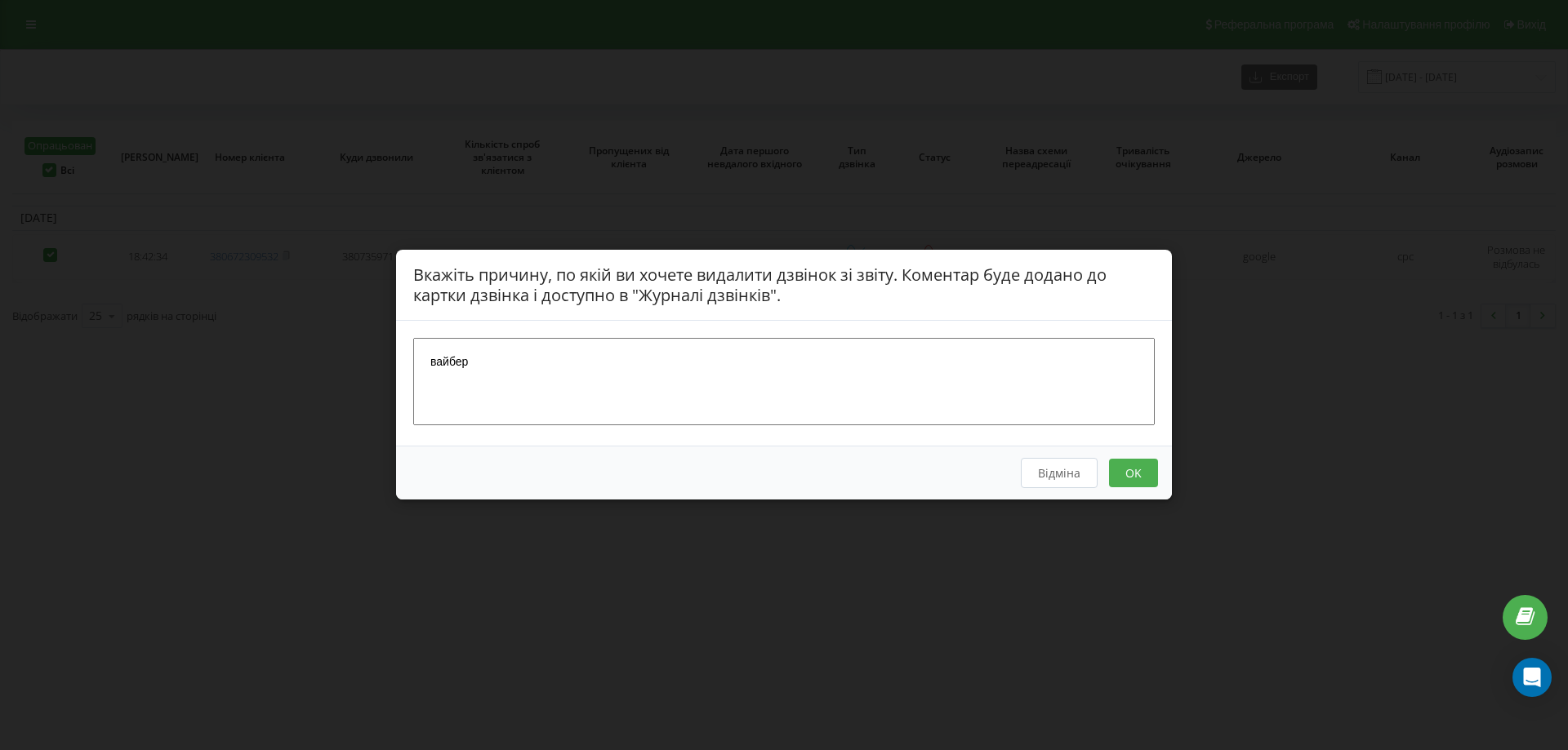
type textarea "вайбер"
click at [1118, 480] on button "OK" at bounding box center [1133, 473] width 49 height 28
click at [1132, 475] on button "OK" at bounding box center [1133, 473] width 49 height 28
click at [1069, 477] on button "Відміна" at bounding box center [1059, 473] width 77 height 30
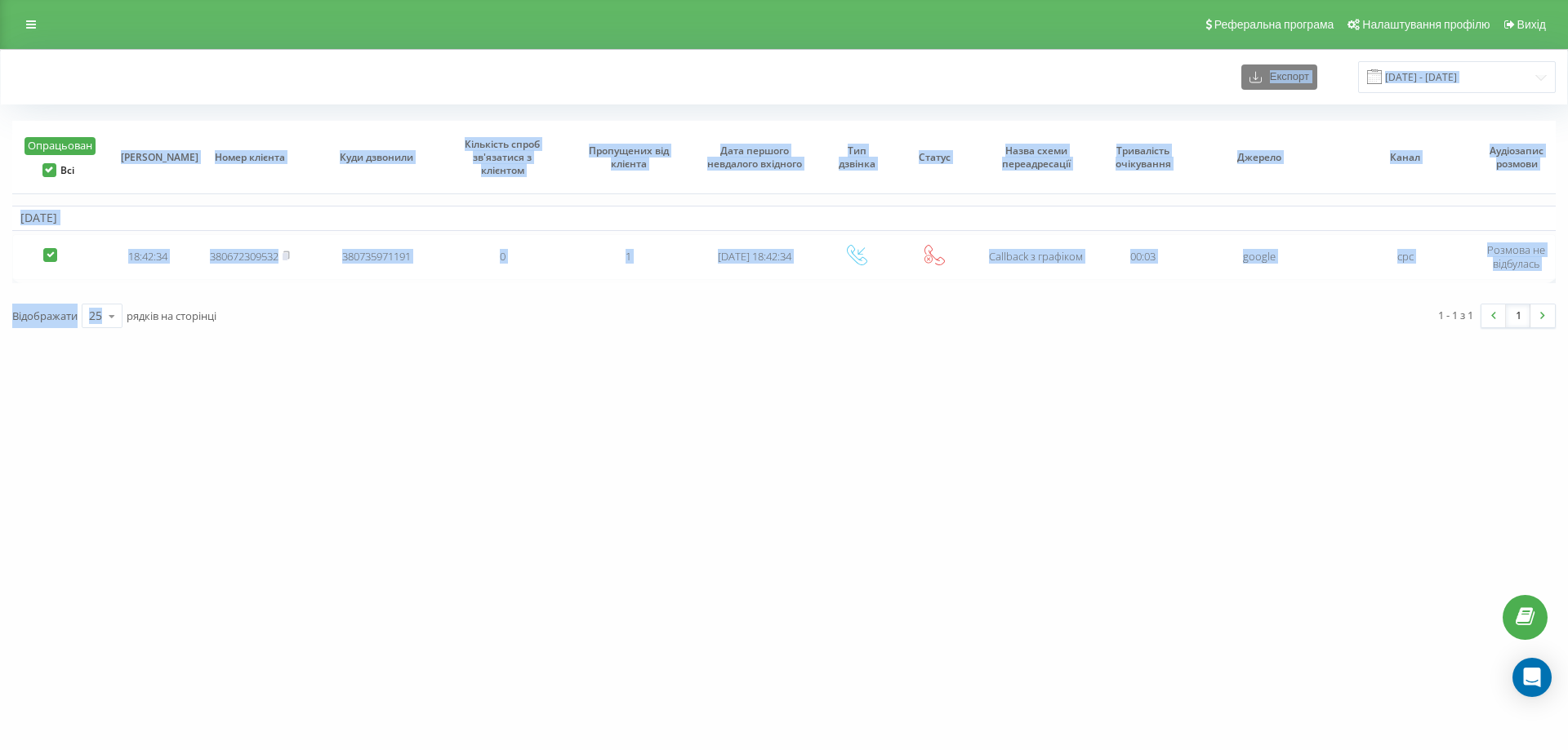
drag, startPoint x: 3, startPoint y: 89, endPoint x: 93, endPoint y: 399, distance: 322.8
click at [93, 399] on div "ldvir.com.ua Проекти ldvir.com.ua Центр звернень Журнал дзвінків Журнал повідом…" at bounding box center [784, 375] width 1568 height 750
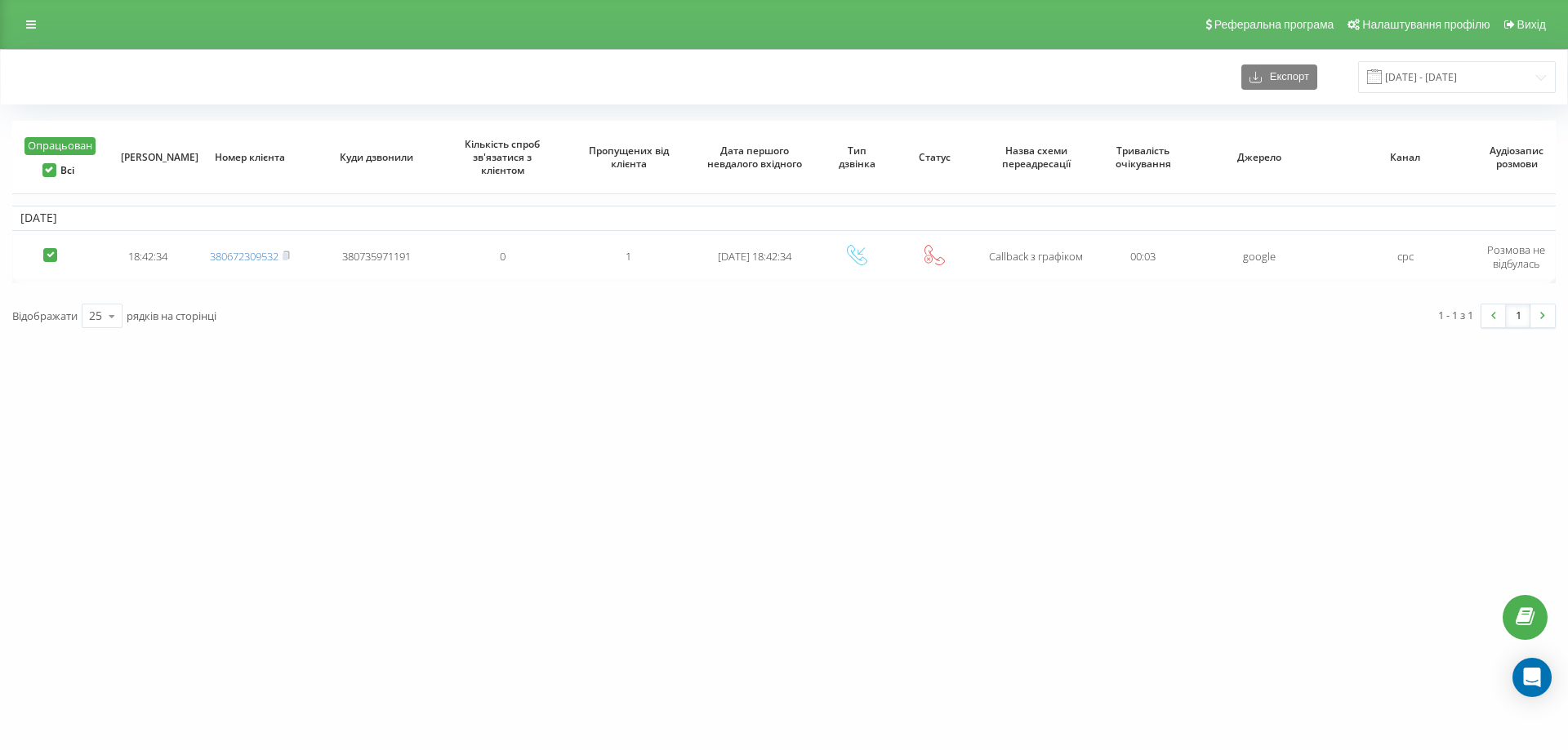
click at [250, 429] on div "ldvir.com.ua Проекти ldvir.com.ua Центр звернень Журнал дзвінків Журнал повідом…" at bounding box center [784, 375] width 1568 height 750
drag, startPoint x: 1290, startPoint y: 612, endPoint x: 1266, endPoint y: 574, distance: 44.9
click at [1290, 612] on div "ldvir.com.ua Проекти ldvir.com.ua Центр звернень Журнал дзвінків Журнал повідом…" at bounding box center [784, 375] width 1568 height 750
click at [1297, 522] on div "ldvir.com.ua Проекти ldvir.com.ua Центр звернень Журнал дзвінків Журнал повідом…" at bounding box center [784, 375] width 1568 height 750
